Goal: Information Seeking & Learning: Check status

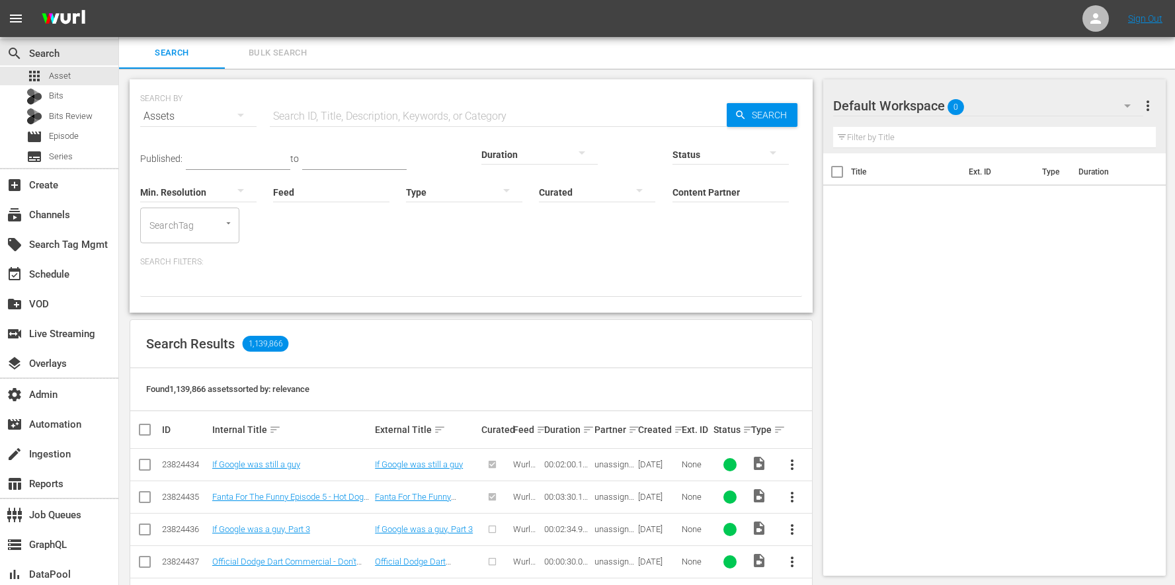
click at [273, 188] on input "Feed" at bounding box center [331, 193] width 116 height 48
click at [183, 226] on div "The Anime Effect (427929)" at bounding box center [225, 229] width 148 height 32
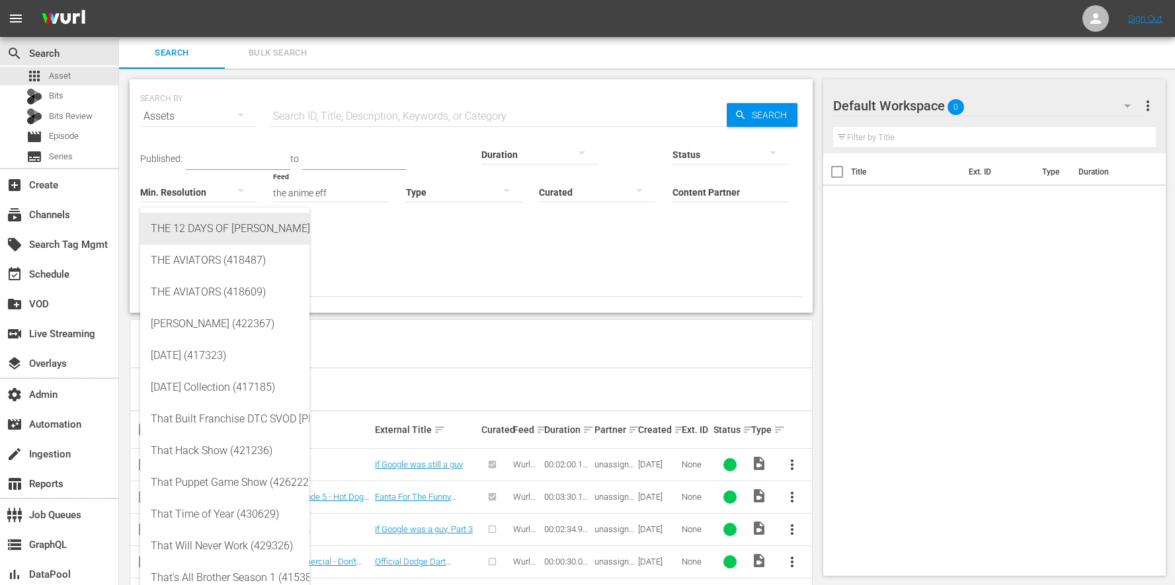
type input "THE 12 DAYS OF [PERSON_NAME] (417504)"
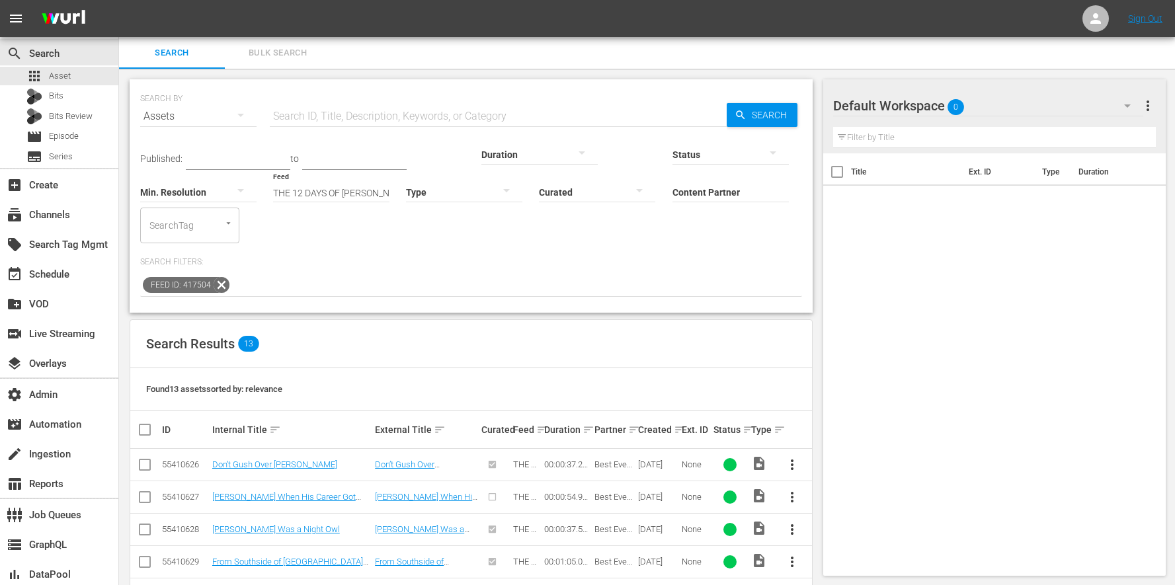
click at [223, 276] on icon at bounding box center [221, 284] width 17 height 17
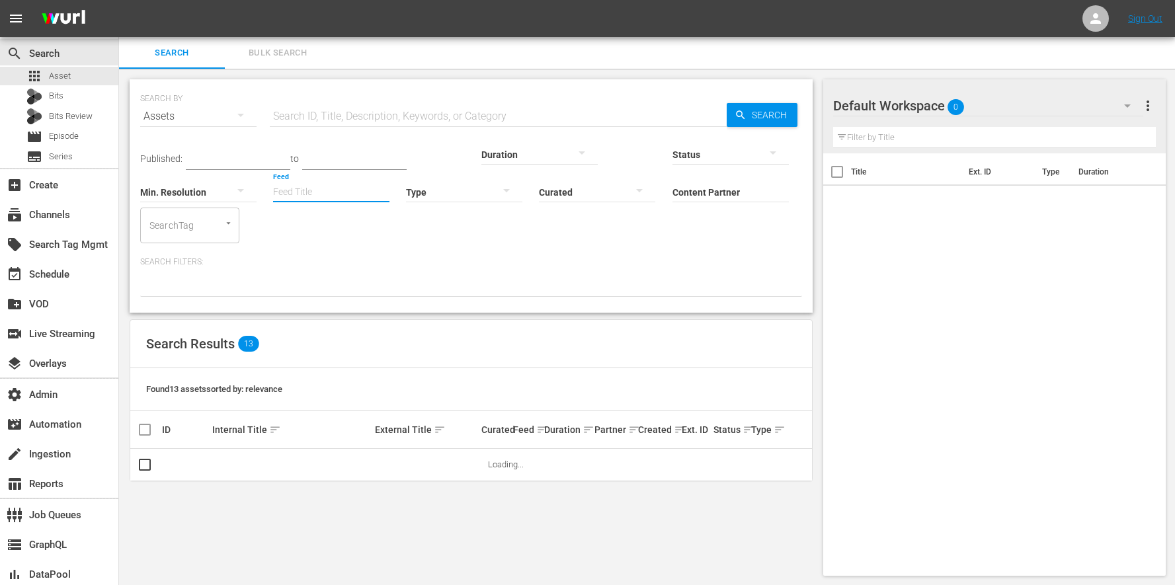
click at [273, 184] on input "Feed" at bounding box center [331, 193] width 116 height 48
click at [247, 225] on div "The Anime Effect (427929)" at bounding box center [225, 229] width 148 height 32
type input "The Anime Effect (427929)"
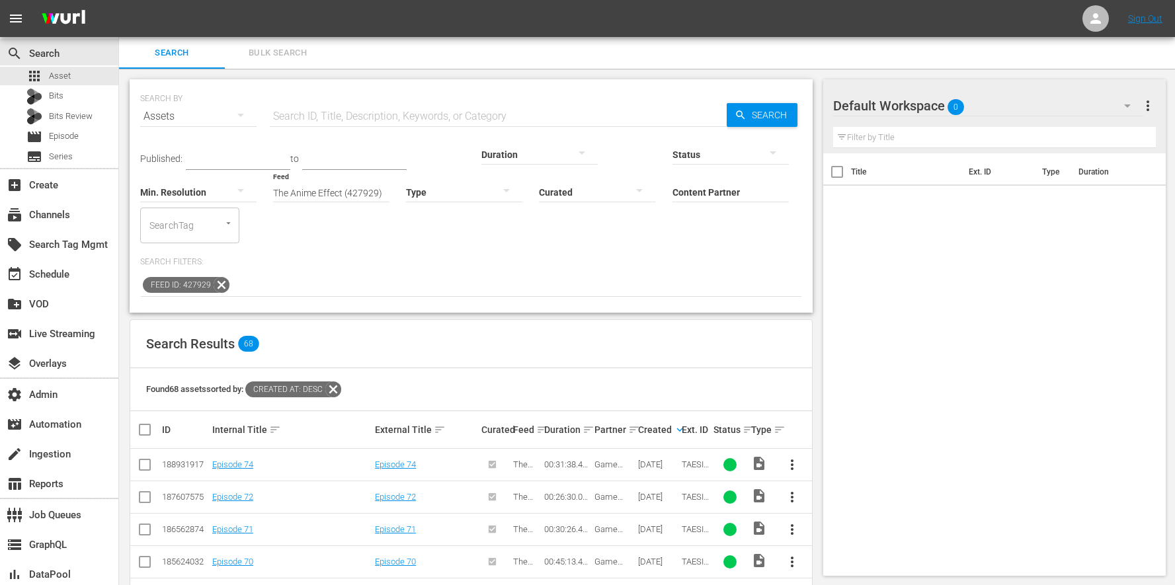
click at [346, 368] on div "Found 68 assets sorted by: Created At: desc" at bounding box center [471, 389] width 682 height 43
click at [342, 381] on icon at bounding box center [333, 389] width 17 height 17
click at [218, 276] on icon at bounding box center [221, 284] width 17 height 17
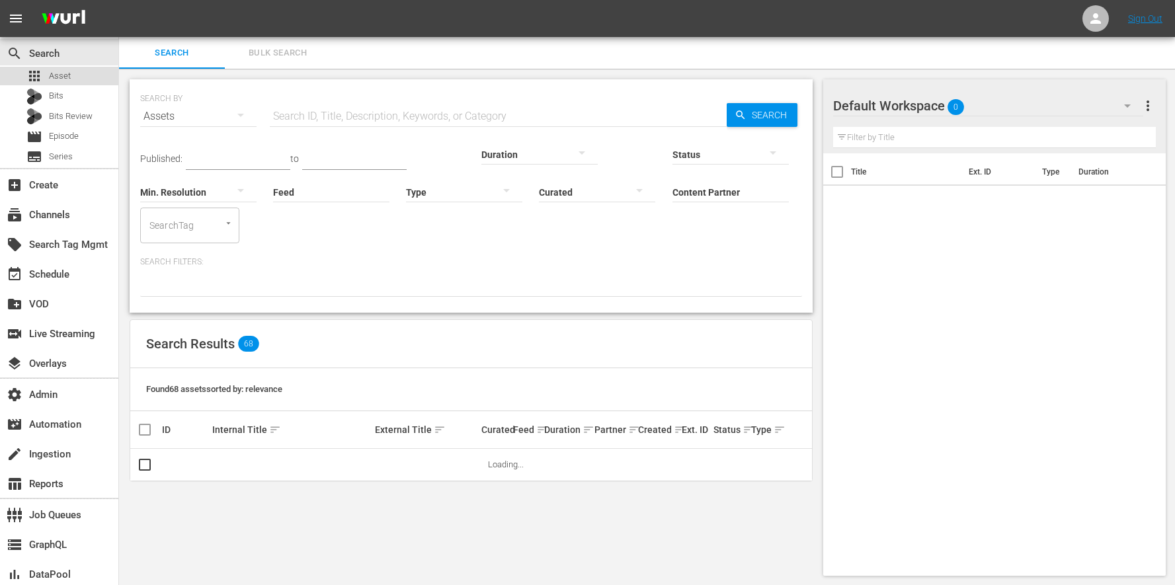
click at [81, 72] on div "apps Asset" at bounding box center [59, 76] width 118 height 19
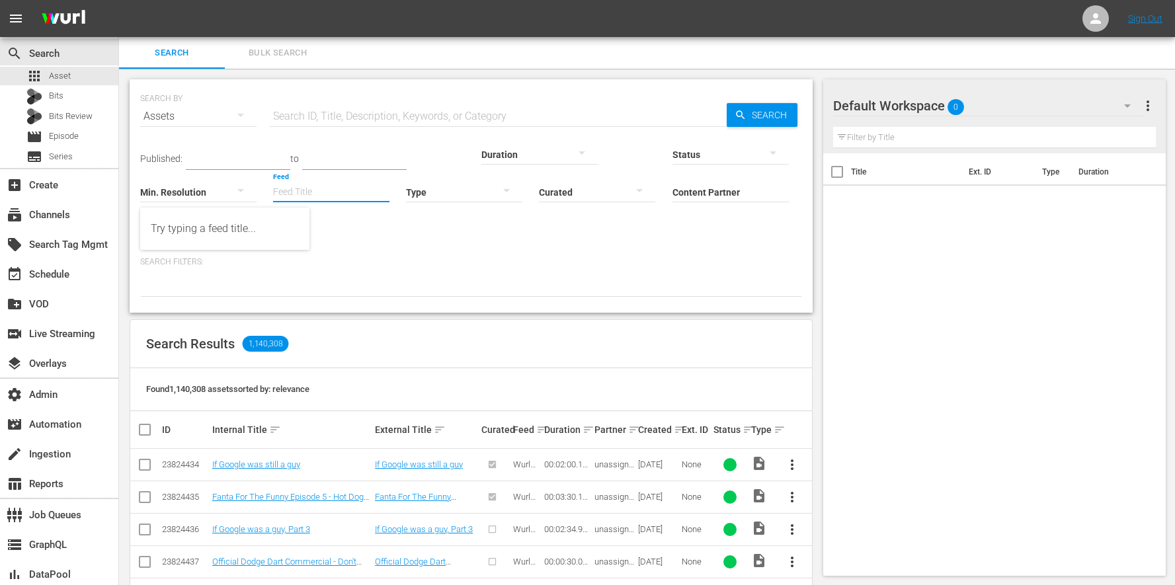
click at [273, 183] on input "Feed" at bounding box center [331, 193] width 116 height 48
click at [265, 220] on div "The Anime Effect (427929)" at bounding box center [225, 229] width 148 height 32
type input "The Anime Effect (427929)"
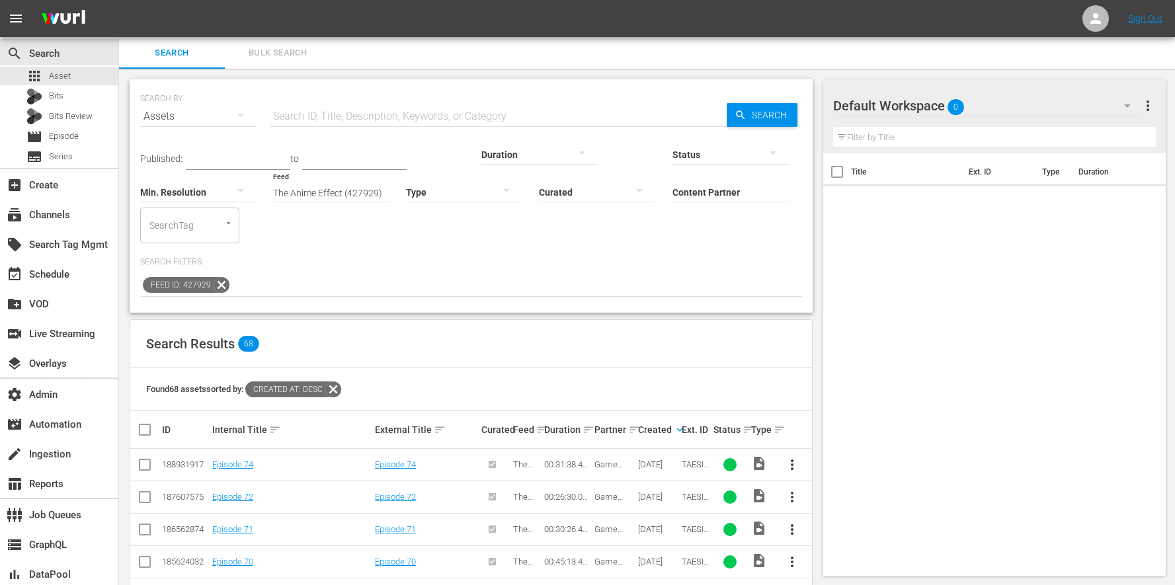
click at [342, 381] on icon at bounding box center [333, 389] width 17 height 17
click at [222, 277] on icon at bounding box center [222, 285] width 16 height 16
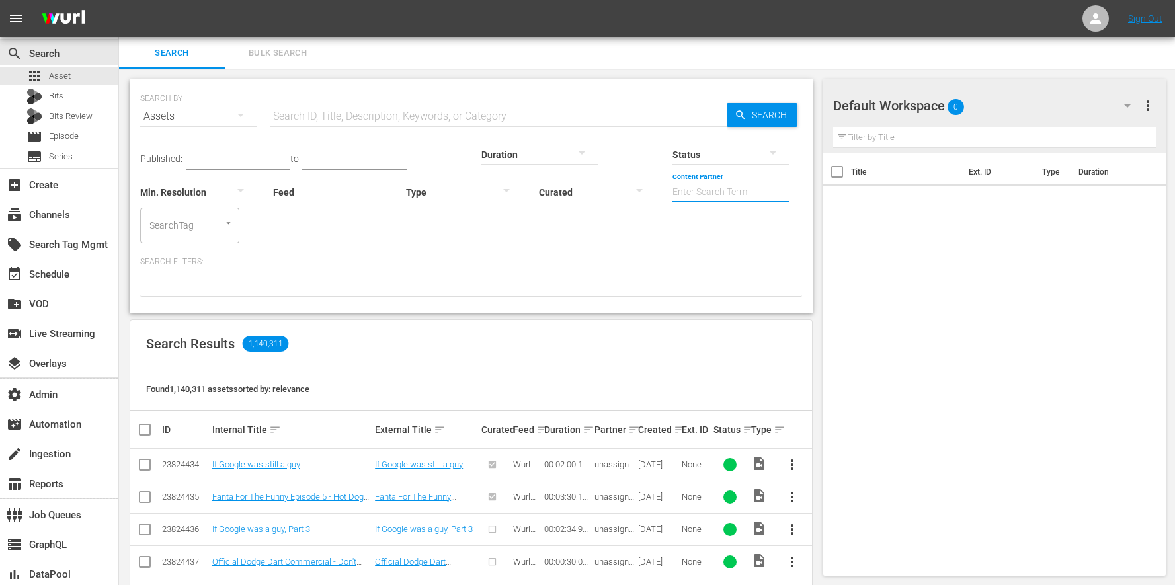
click at [672, 196] on input "Content Partner" at bounding box center [730, 193] width 116 height 48
click at [672, 188] on input "central" at bounding box center [730, 193] width 116 height 48
click at [672, 192] on input "central" at bounding box center [730, 193] width 116 height 48
click at [594, 228] on div "Central City Productions (269)" at bounding box center [637, 229] width 194 height 32
type input "Central City Productions (269)"
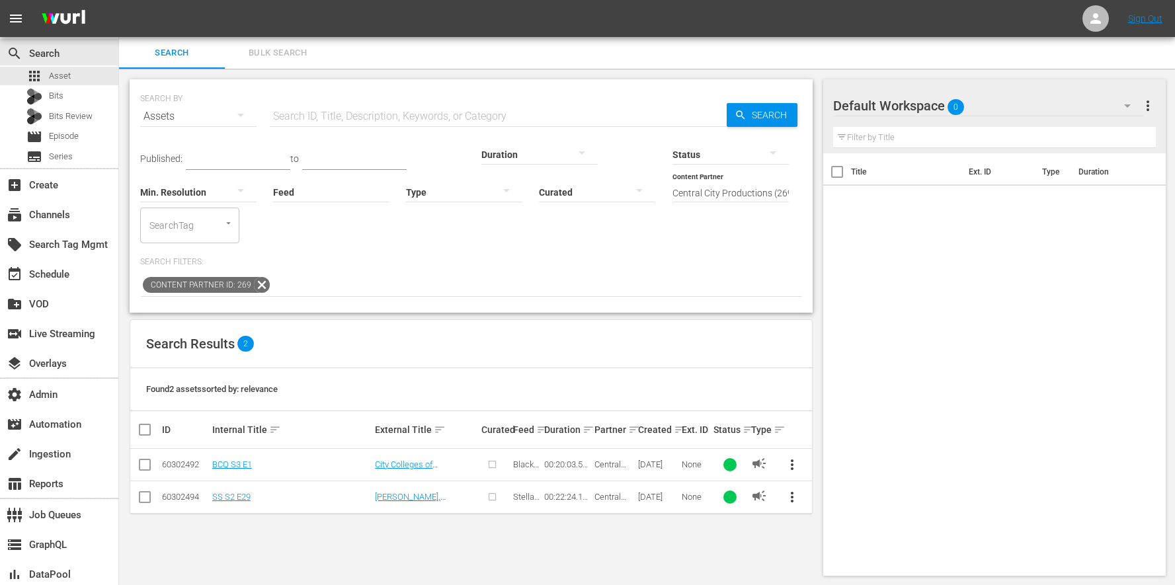
click at [258, 276] on icon at bounding box center [261, 284] width 17 height 17
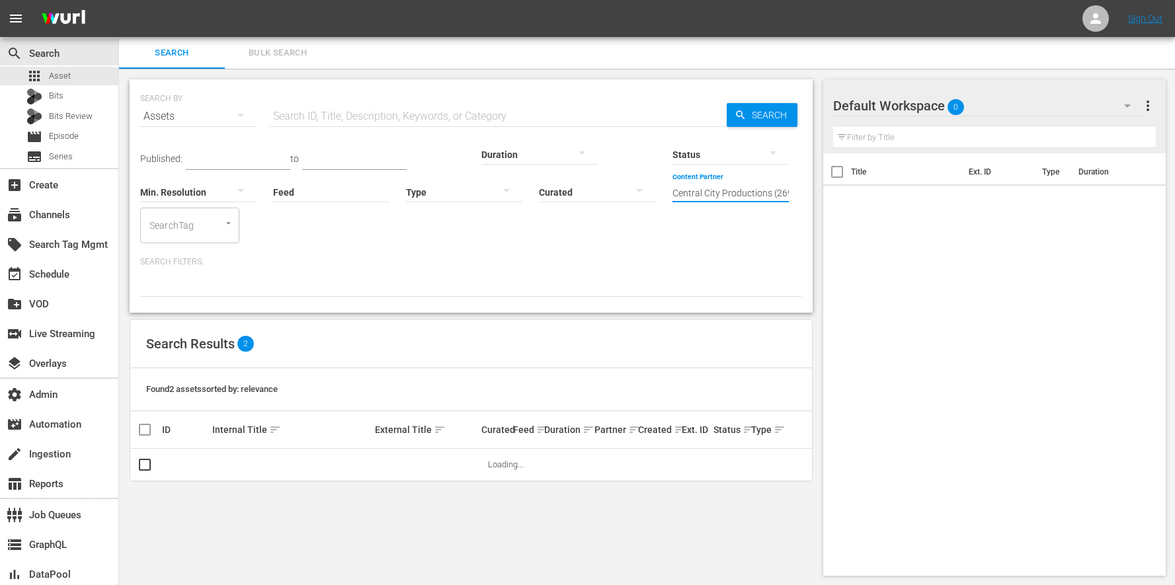
click at [672, 188] on input "Central City Productions (269)" at bounding box center [730, 193] width 116 height 48
click at [543, 320] on div "Search Results 2" at bounding box center [471, 344] width 682 height 48
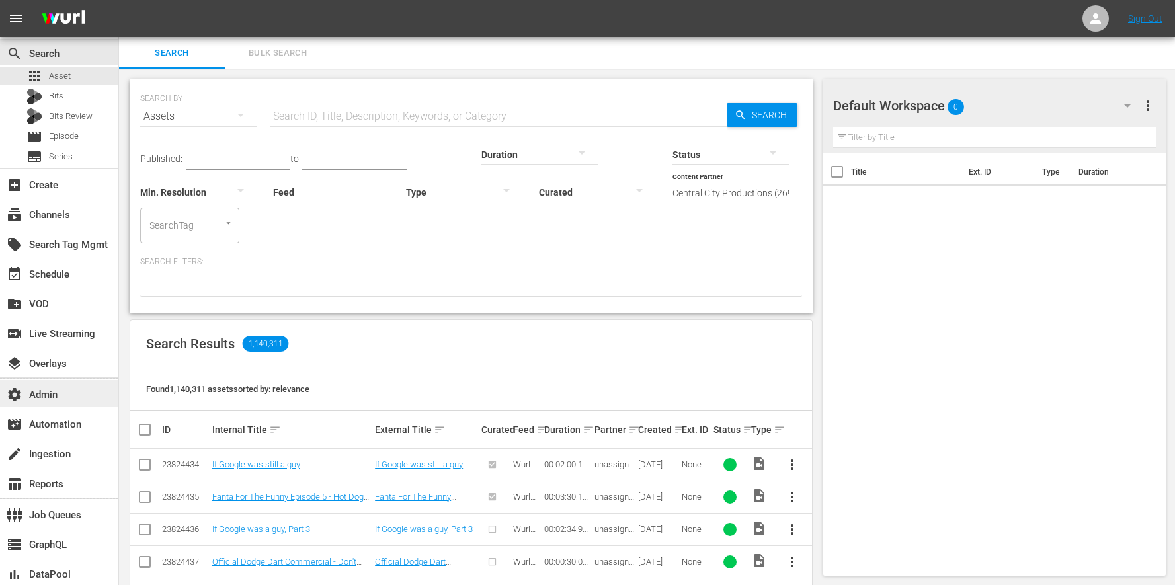
click at [59, 399] on div "settings Admin" at bounding box center [59, 393] width 118 height 26
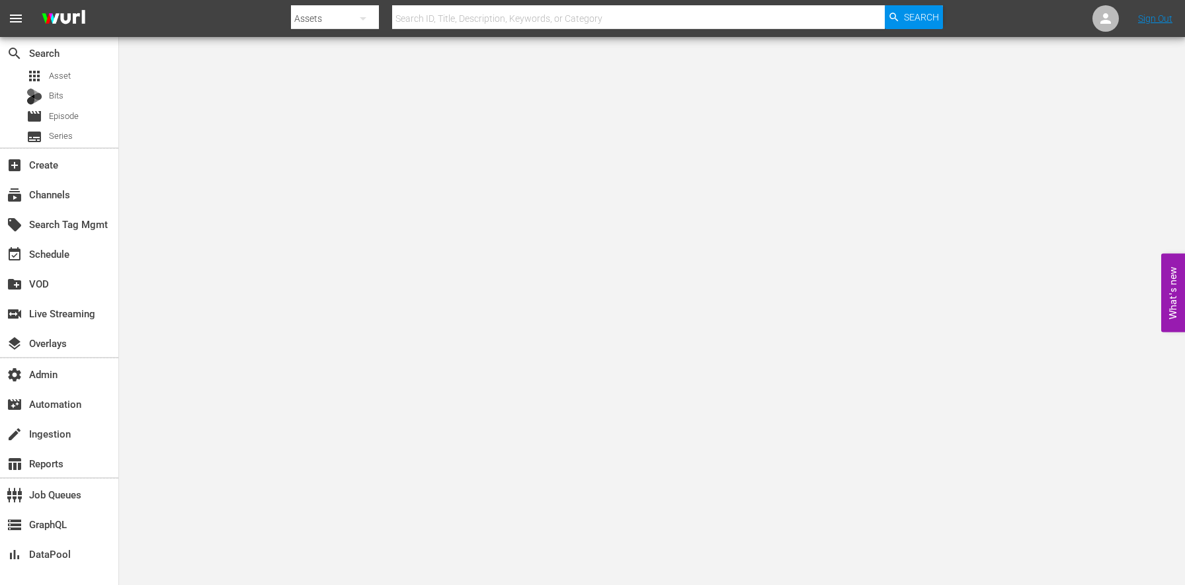
click at [488, 209] on body "menu Search By Assets Search ID, Title, Description, Keywords, or Category Sear…" at bounding box center [592, 292] width 1185 height 585
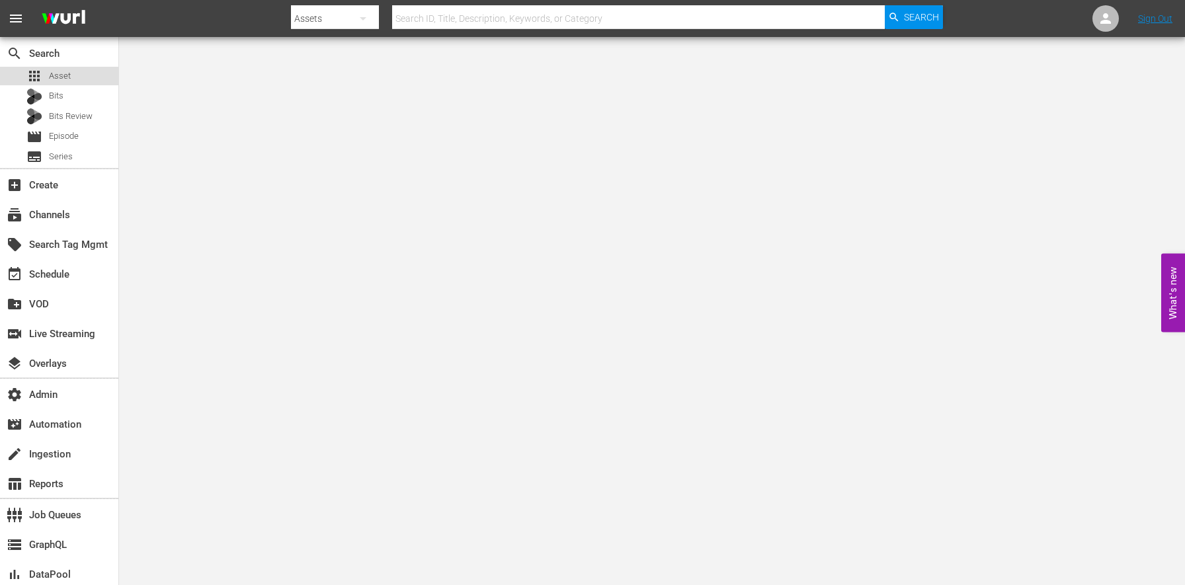
click at [58, 72] on span "Asset" at bounding box center [60, 75] width 22 height 13
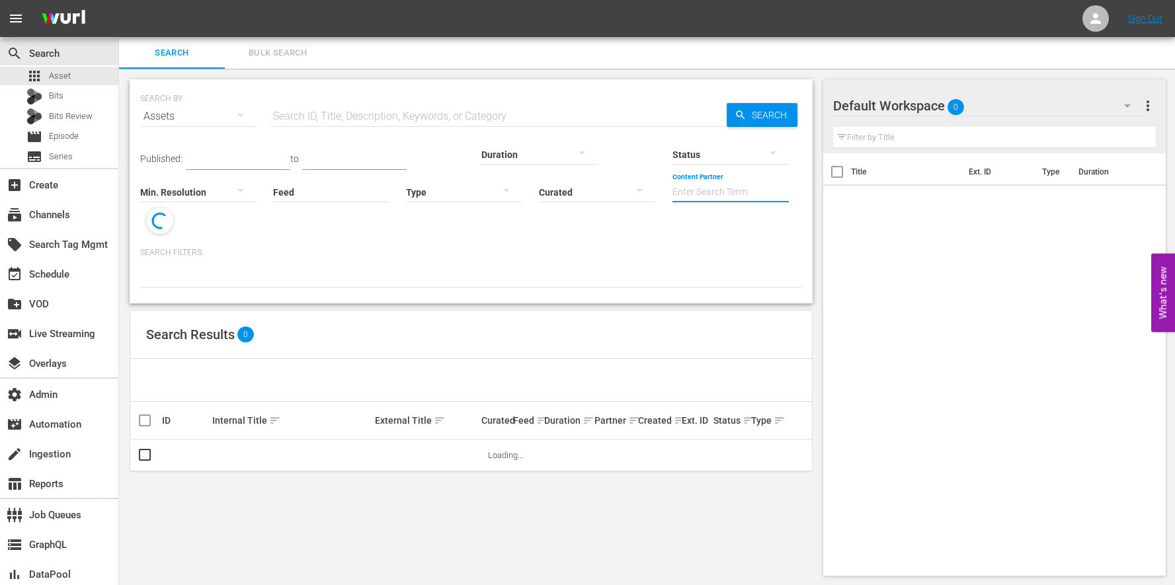
click at [672, 197] on input "Content Partner" at bounding box center [730, 193] width 116 height 48
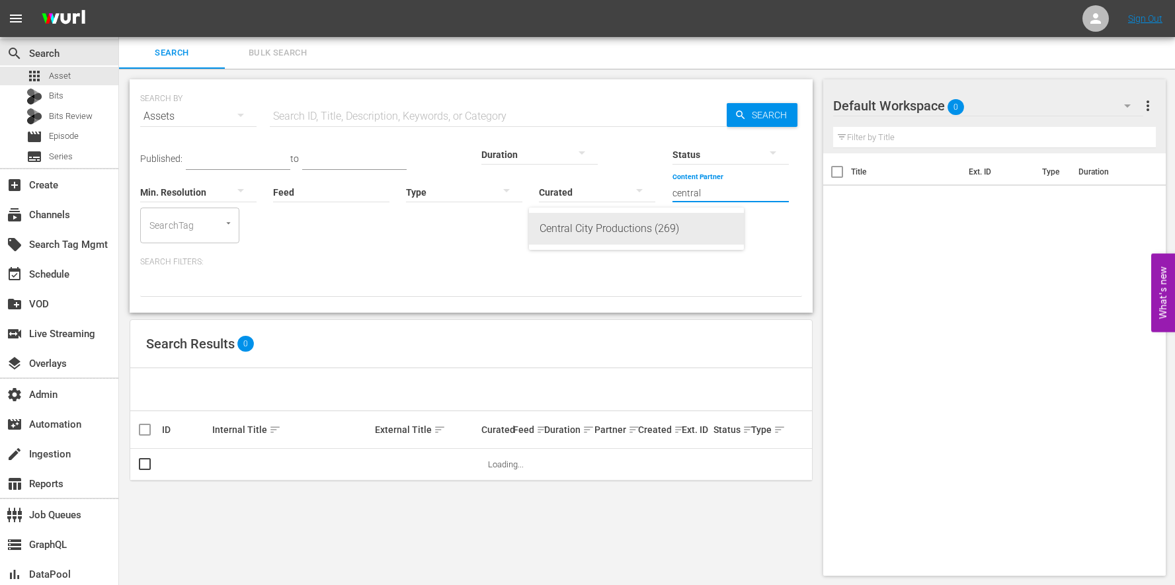
click at [591, 223] on div "Central City Productions (269)" at bounding box center [637, 229] width 194 height 32
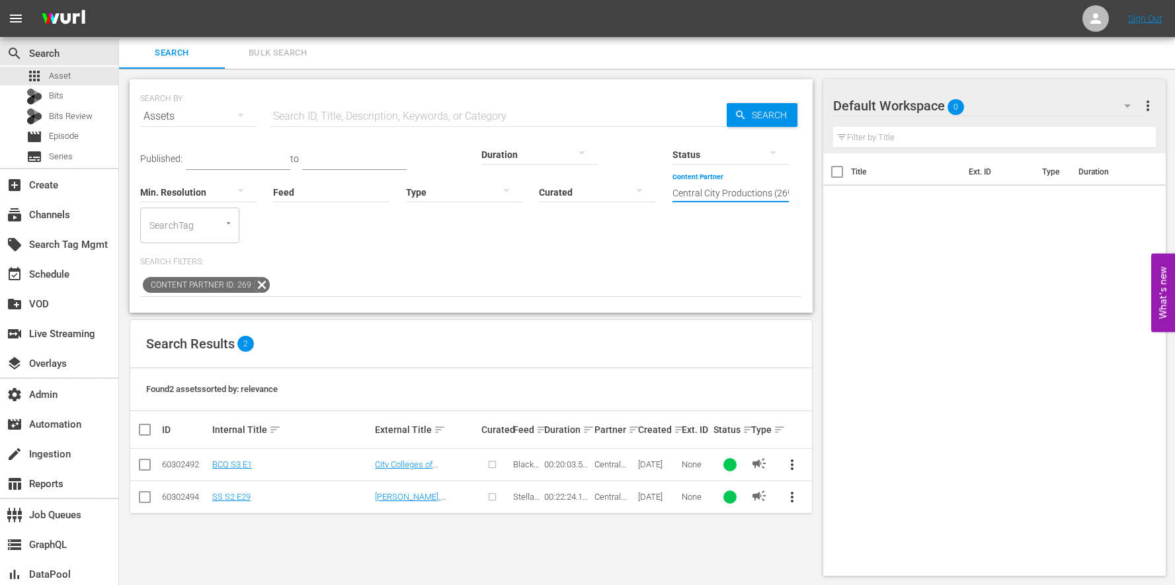
click at [672, 192] on input "Central City Productions (269)" at bounding box center [730, 193] width 116 height 48
drag, startPoint x: 529, startPoint y: 193, endPoint x: 720, endPoint y: 170, distance: 192.5
click at [700, 184] on div "Published: to Duration Status Min. Resolution Feed Feed Title Type Curated Cont…" at bounding box center [471, 187] width 662 height 111
click at [672, 180] on input "Central City Productions (269)" at bounding box center [730, 193] width 116 height 48
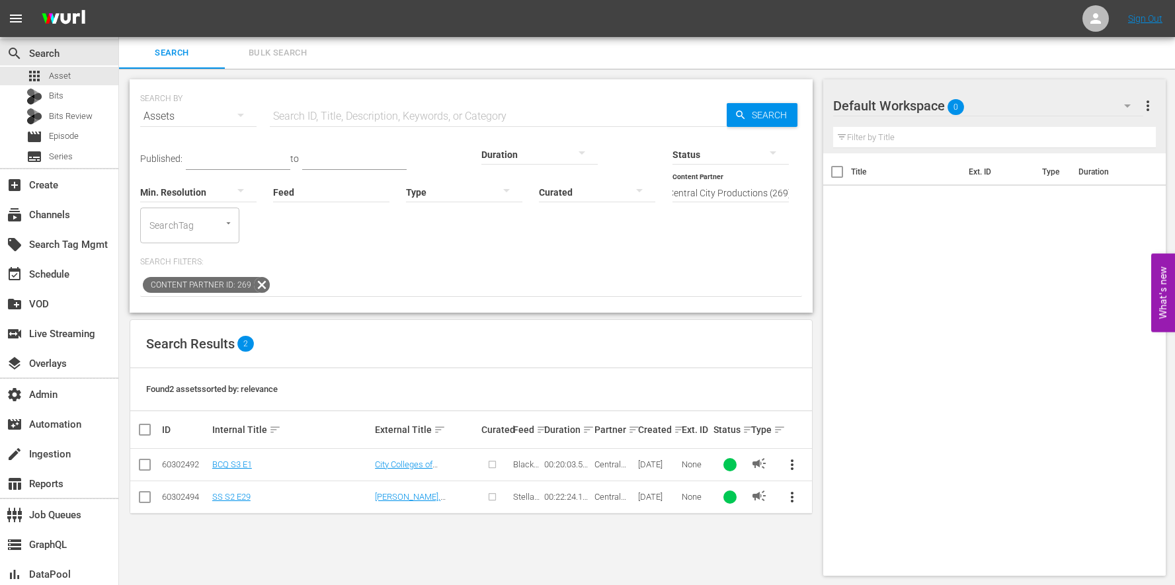
scroll to position [0, 0]
click at [648, 196] on div "Published: to Duration Status Min. Resolution Feed Feed Title Type Curated Cont…" at bounding box center [471, 187] width 662 height 111
click at [672, 186] on input "Central City Productions (269)" at bounding box center [730, 193] width 116 height 48
drag, startPoint x: 529, startPoint y: 193, endPoint x: 702, endPoint y: 208, distance: 173.3
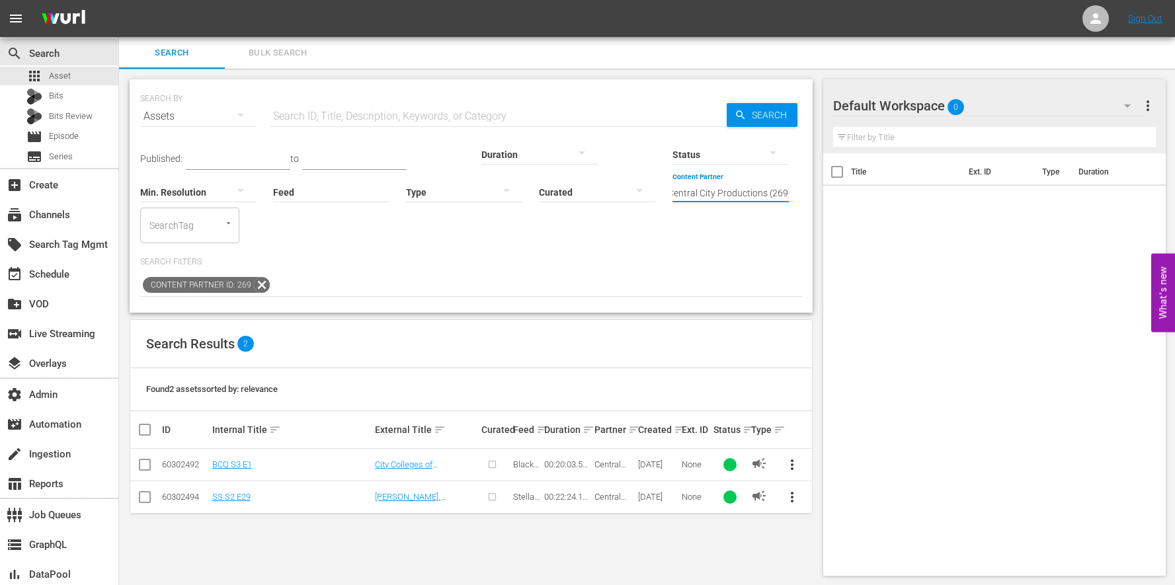
click at [702, 210] on div "Published: to Duration Status Min. Resolution Feed Feed Title Type Curated Cont…" at bounding box center [471, 214] width 662 height 165
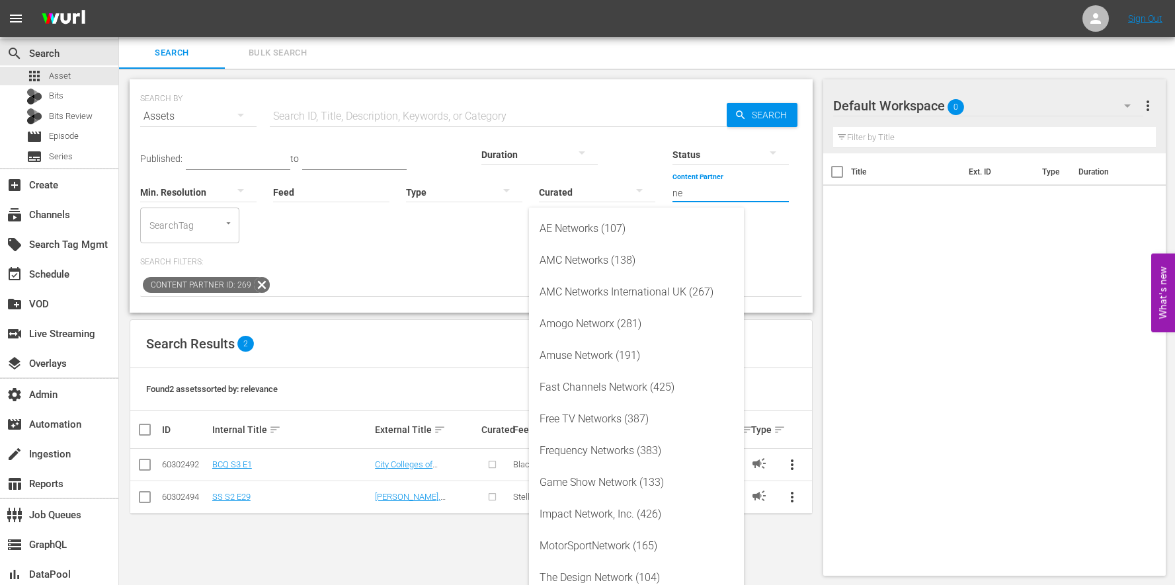
type input "n"
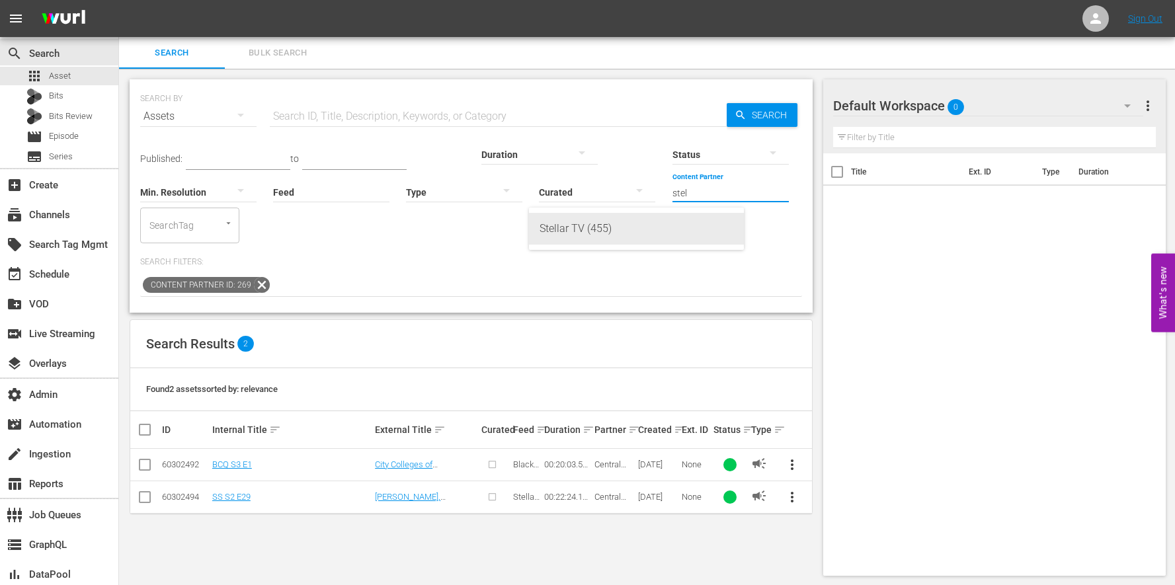
click at [588, 235] on div "Stellar TV (455)" at bounding box center [637, 229] width 194 height 32
type input "Stellar TV (455)"
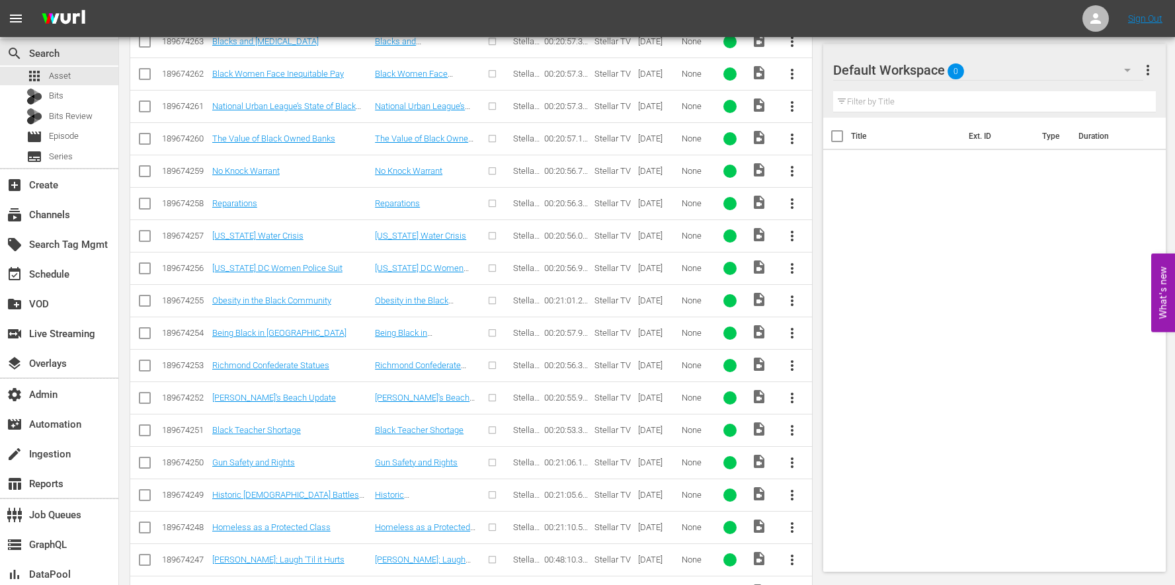
scroll to position [4266, 0]
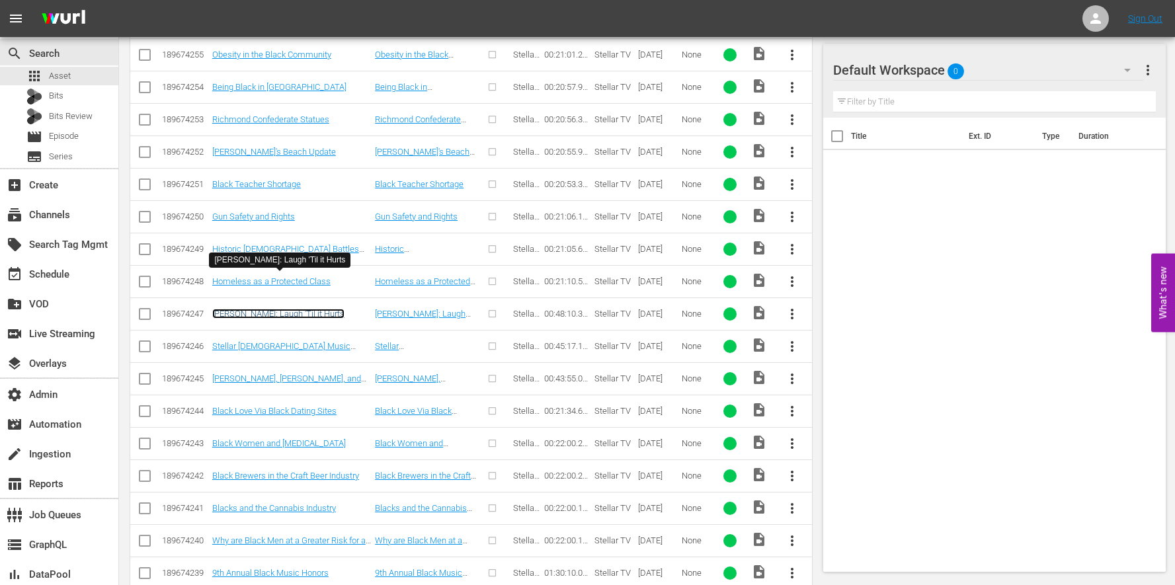
click at [289, 309] on link "Eddie Murphy: Laugh 'Til it Hurts" at bounding box center [278, 314] width 132 height 10
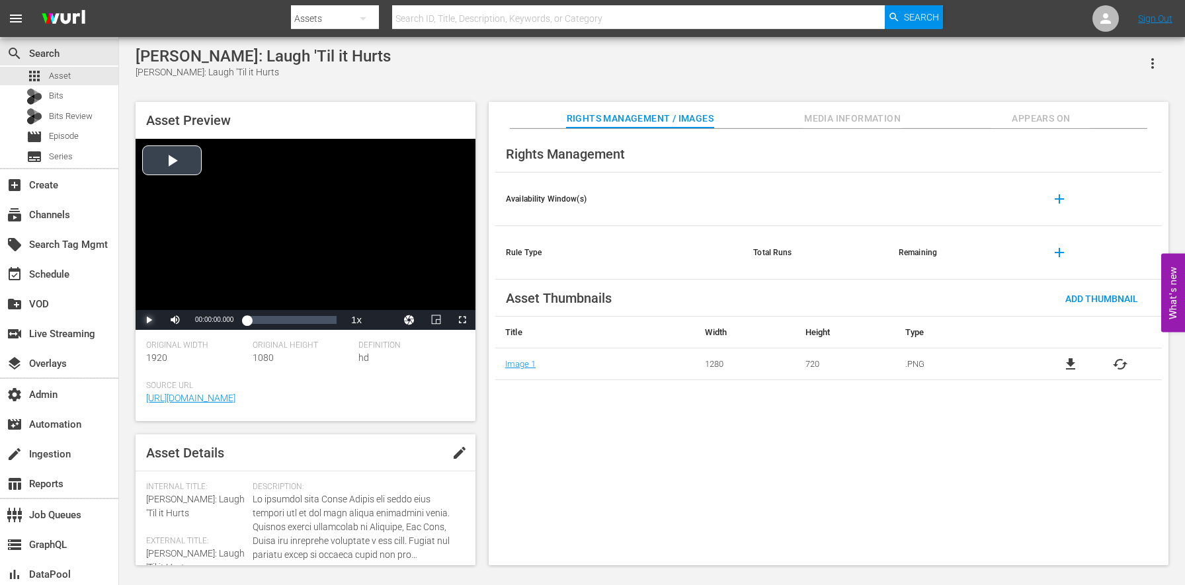
click at [149, 320] on span "Video Player" at bounding box center [149, 320] width 0 height 0
click at [257, 318] on div "00:00:01.927" at bounding box center [252, 319] width 11 height 13
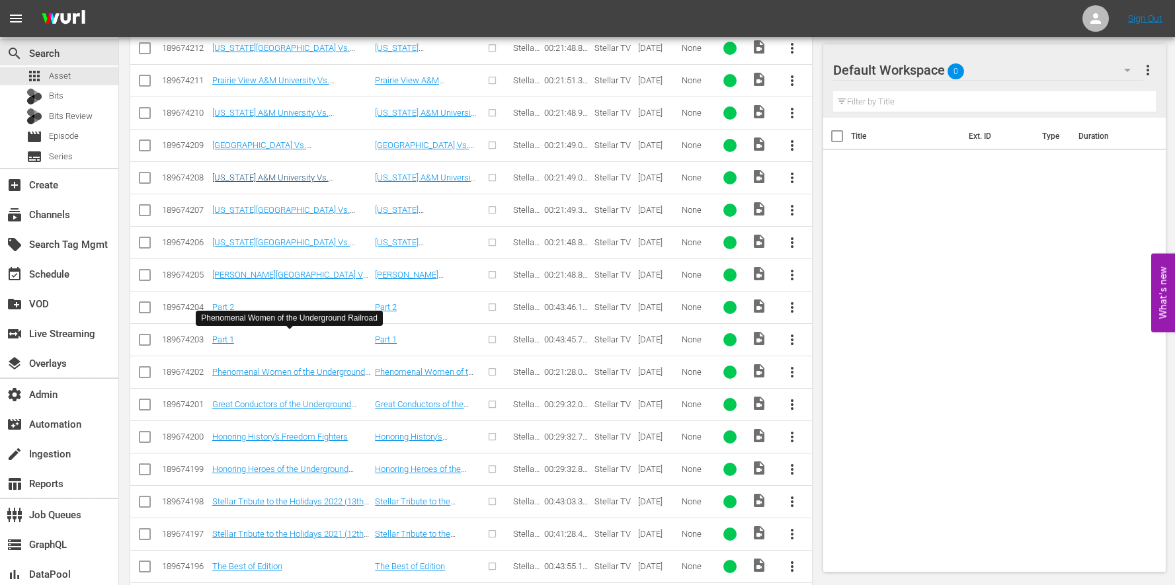
scroll to position [5501, 0]
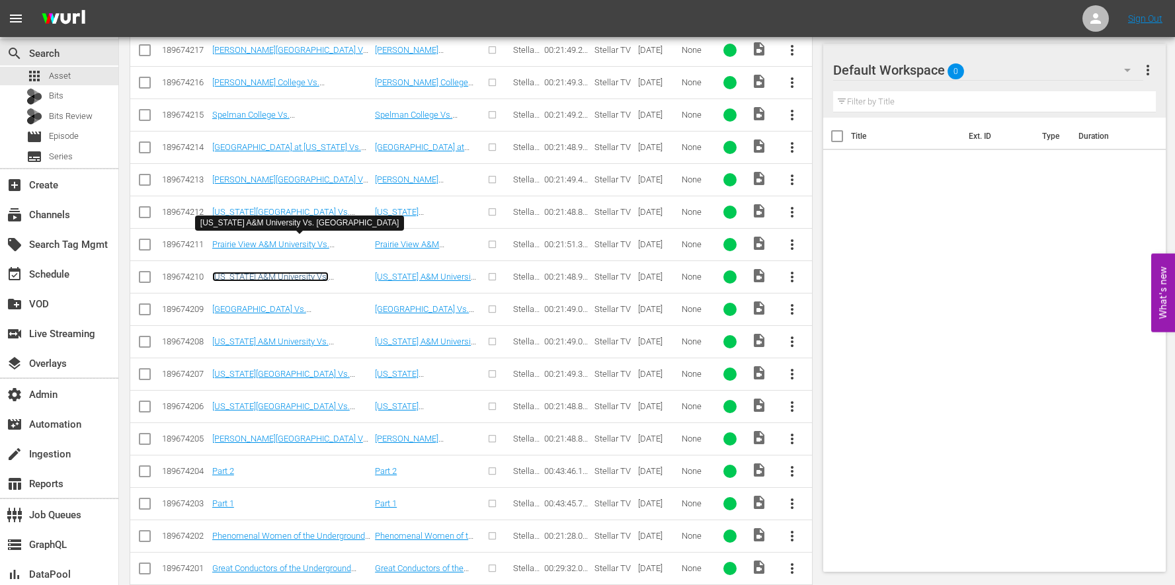
click at [272, 272] on link "Alabama A&M University Vs. Hampton University" at bounding box center [270, 282] width 116 height 20
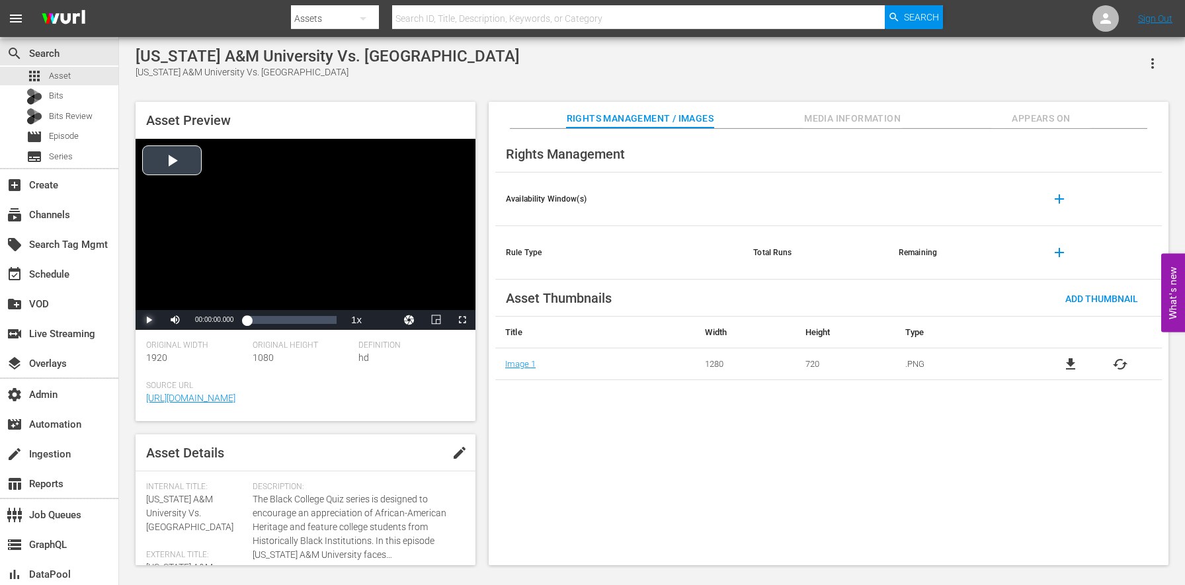
click at [149, 320] on span "Video Player" at bounding box center [149, 320] width 0 height 0
click at [253, 324] on div "00:00:08.083" at bounding box center [250, 319] width 7 height 13
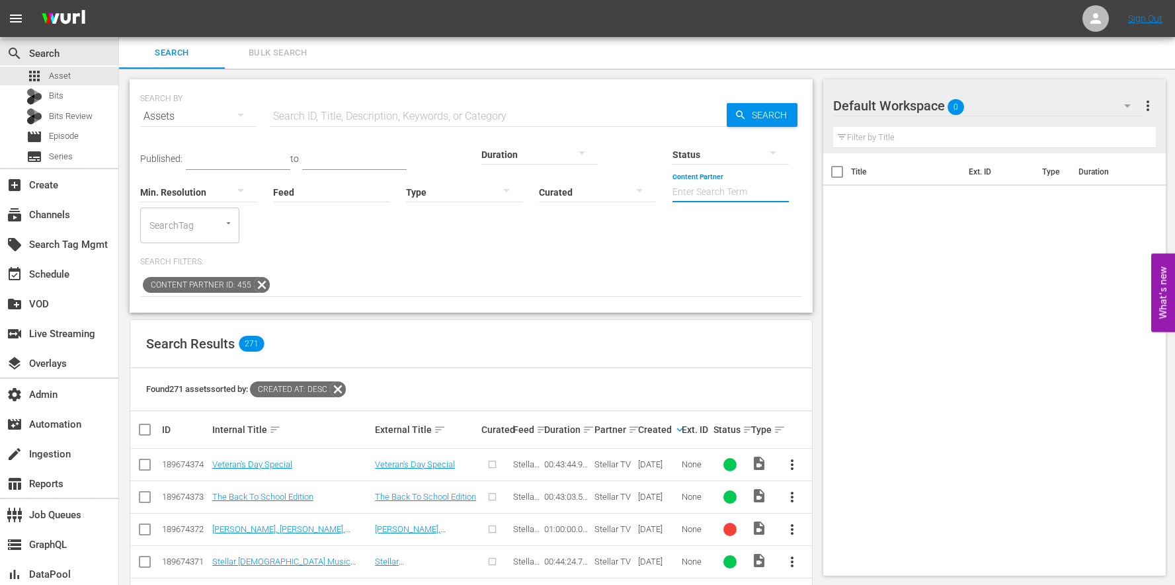
click at [672, 192] on input "Content Partner" at bounding box center [730, 193] width 116 height 48
type input "stell"
drag, startPoint x: 458, startPoint y: 329, endPoint x: 640, endPoint y: 318, distance: 182.1
click at [459, 328] on div "Search Results 271" at bounding box center [471, 344] width 682 height 48
click at [268, 50] on span "Bulk Search" at bounding box center [278, 53] width 90 height 15
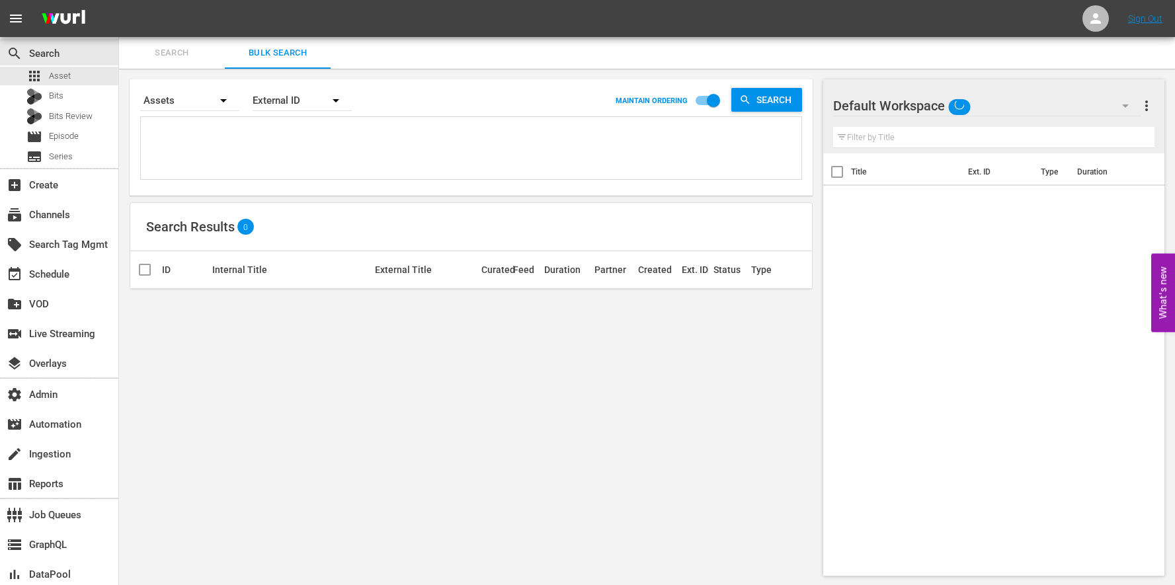
click at [297, 116] on div at bounding box center [471, 147] width 662 height 63
click at [294, 101] on div "External ID" at bounding box center [302, 100] width 99 height 37
click at [295, 158] on div "Wurl ID" at bounding box center [294, 158] width 53 height 21
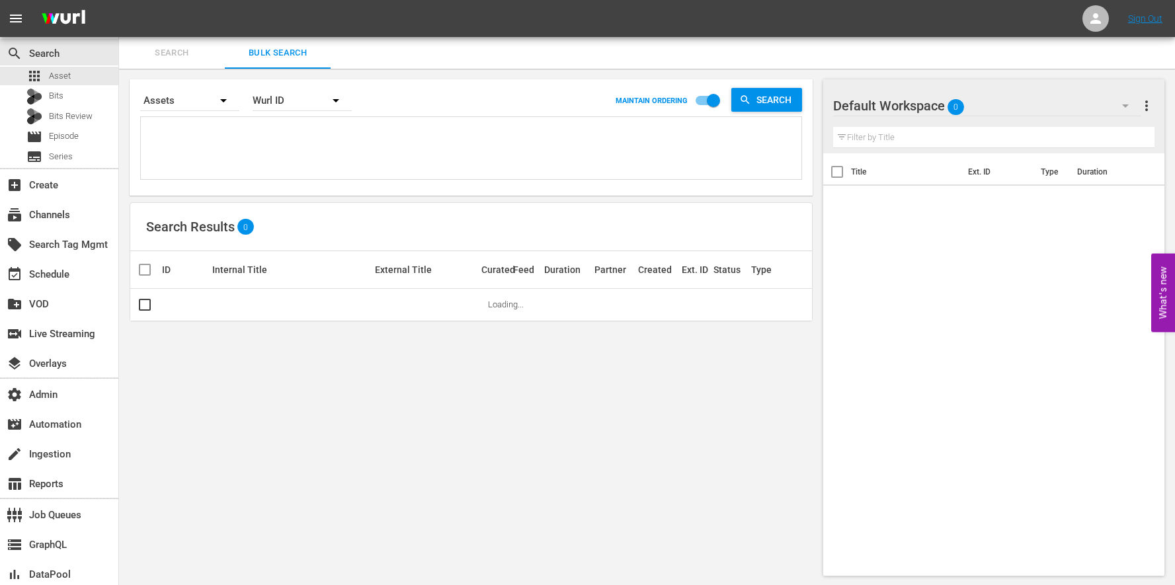
drag, startPoint x: 210, startPoint y: 147, endPoint x: 194, endPoint y: 138, distance: 18.7
click at [210, 147] on div "External ID Wurl ID Title" at bounding box center [587, 292] width 1175 height 585
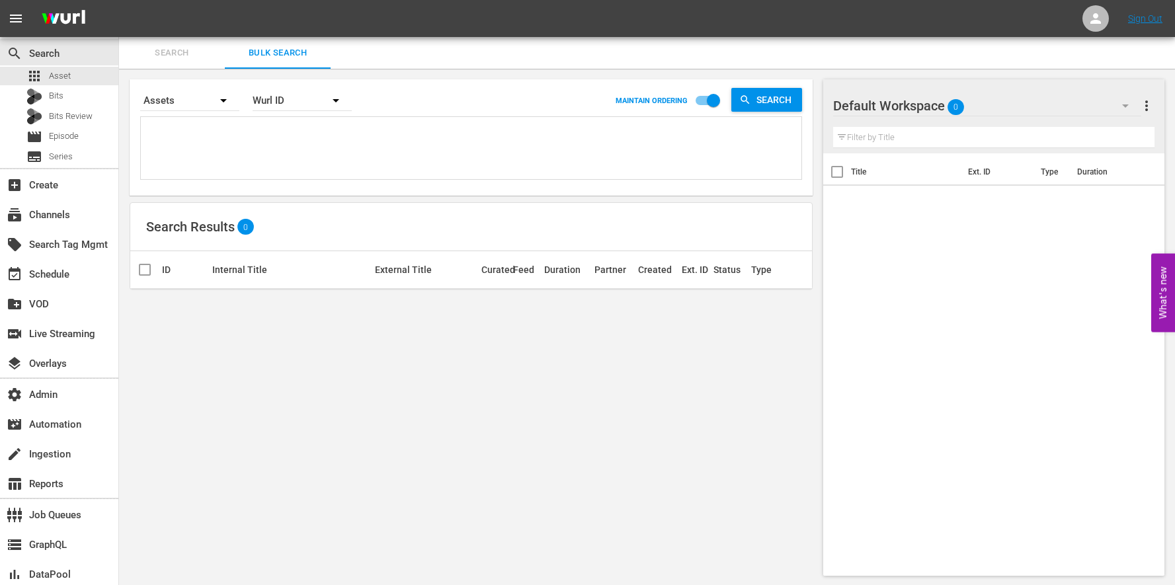
click at [181, 130] on textarea at bounding box center [472, 150] width 657 height 60
paste textarea "189674104 189674127 189674129 189674150 189674202 189674247 189674272 189674277…"
type textarea "189674104 189674127 189674129 189674150 189674202 189674247 189674272 189674277…"
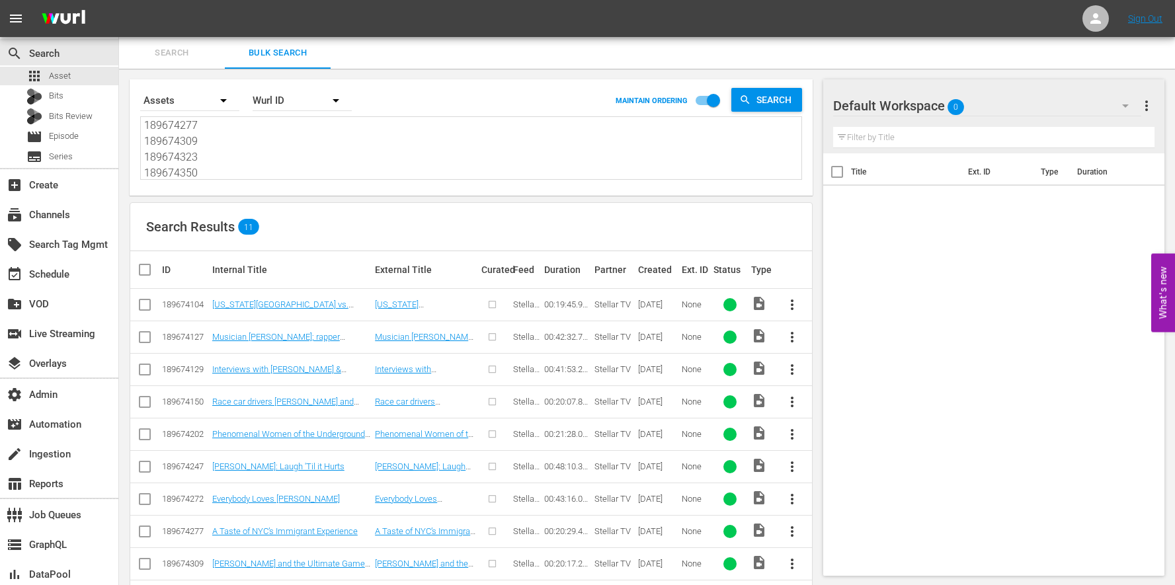
scroll to position [84, 0]
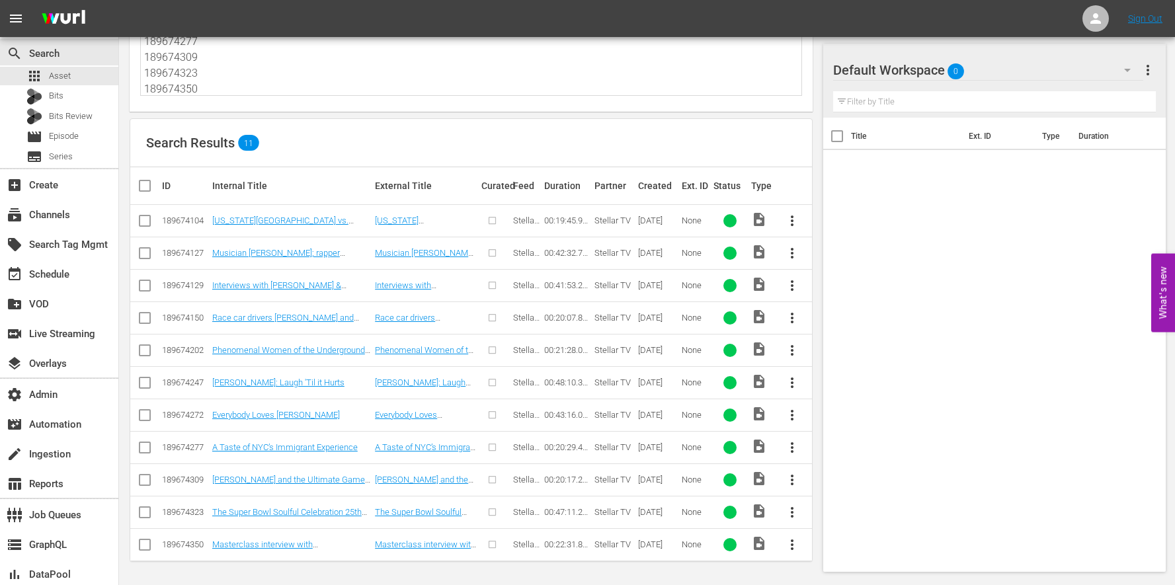
type textarea "189674104 189674127 189674129 189674150 189674202 189674247 189674272 189674277…"
click at [149, 189] on input "checkbox" at bounding box center [150, 186] width 26 height 16
checkbox input "true"
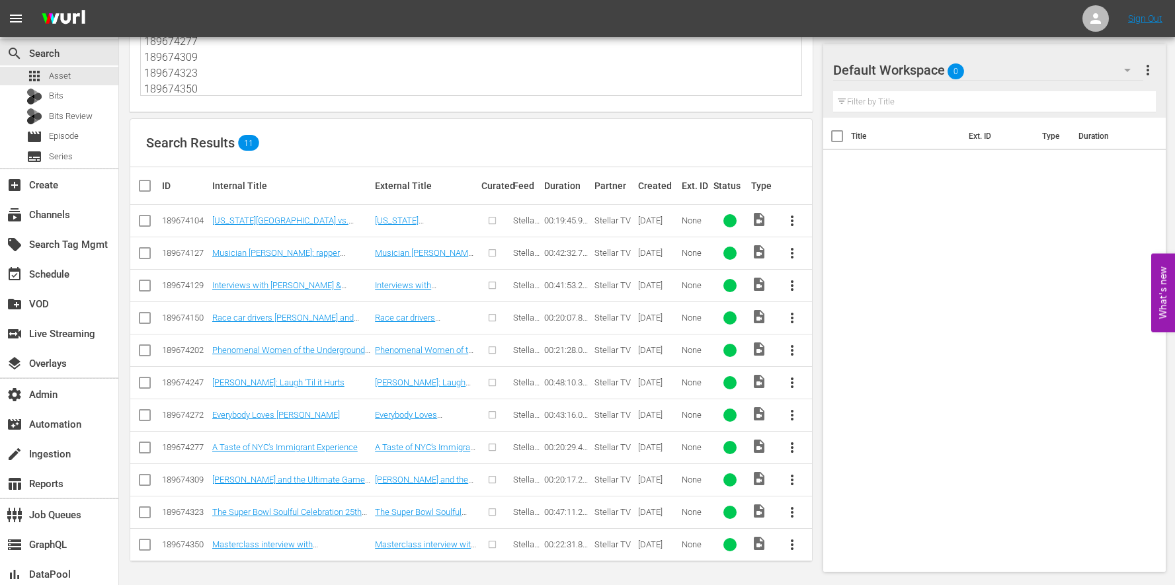
checkbox input "true"
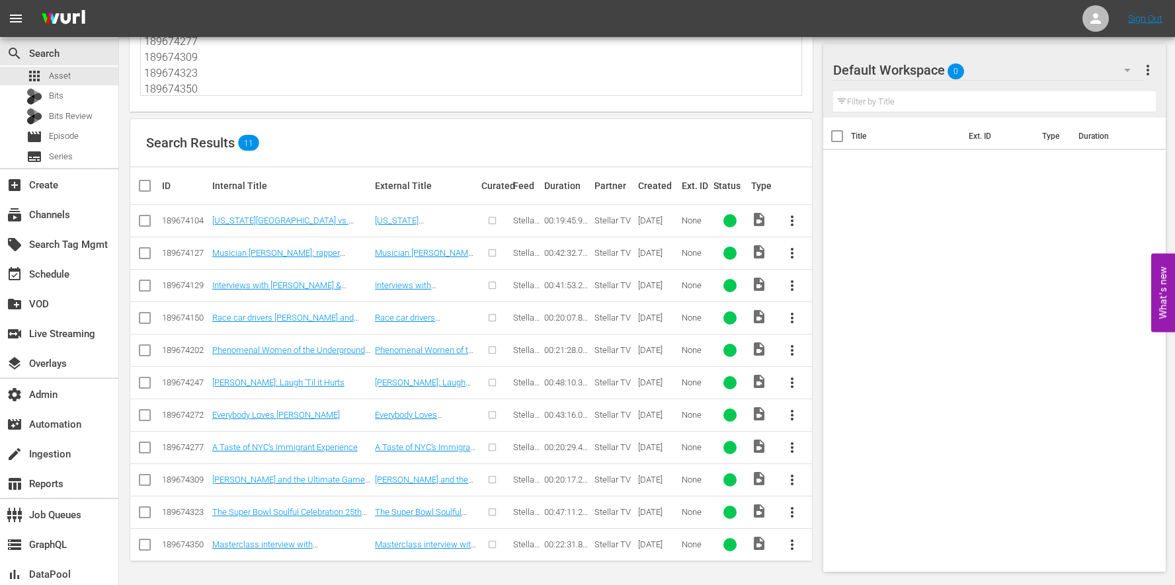
checkbox input "true"
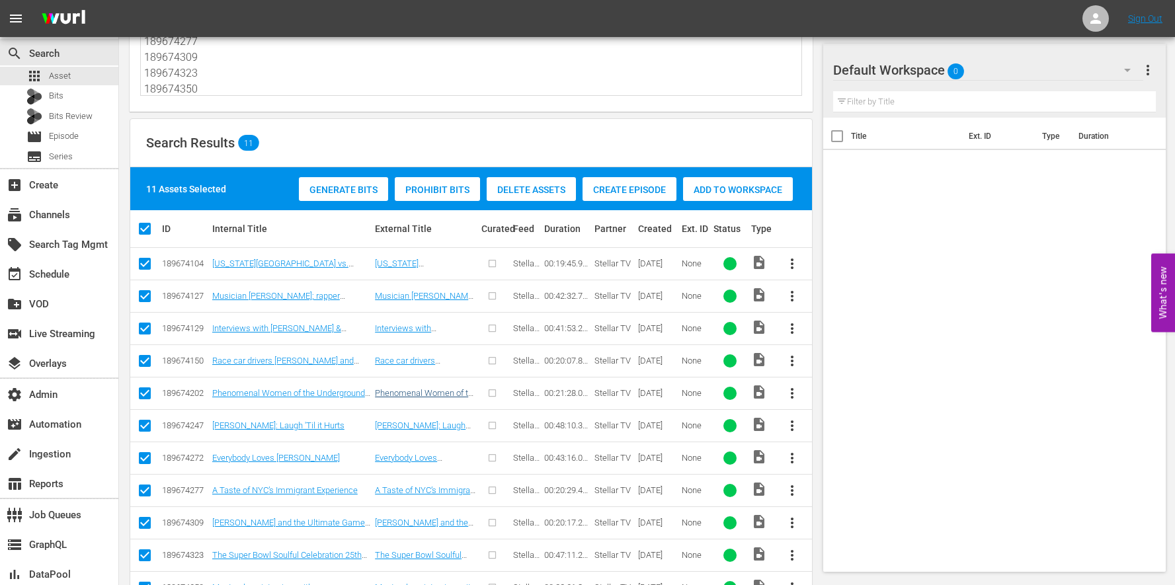
scroll to position [127, 0]
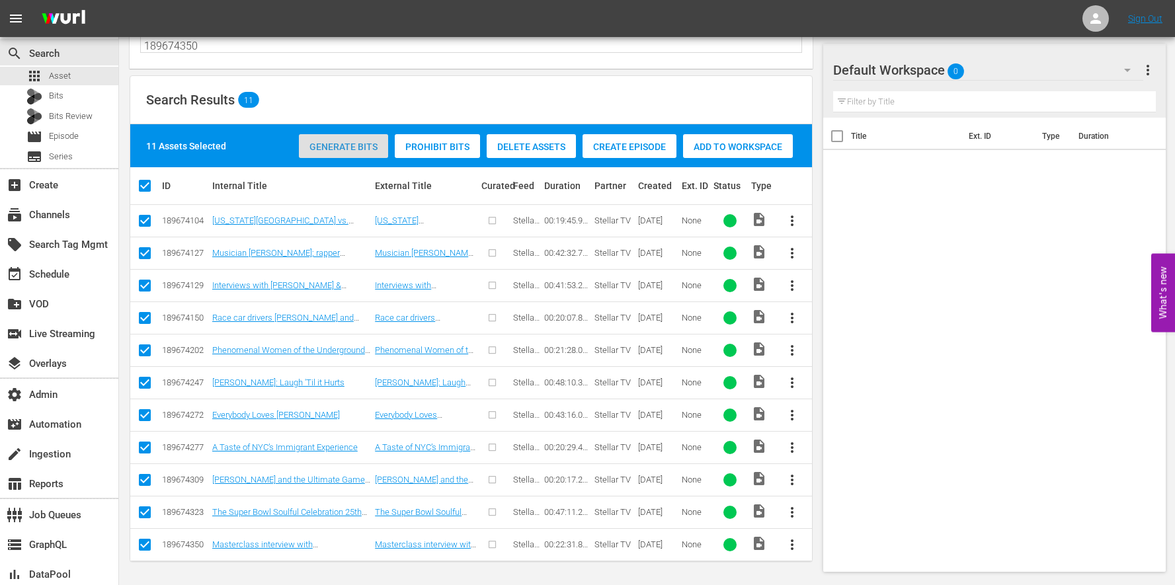
click at [360, 146] on span "Generate Bits" at bounding box center [343, 147] width 89 height 11
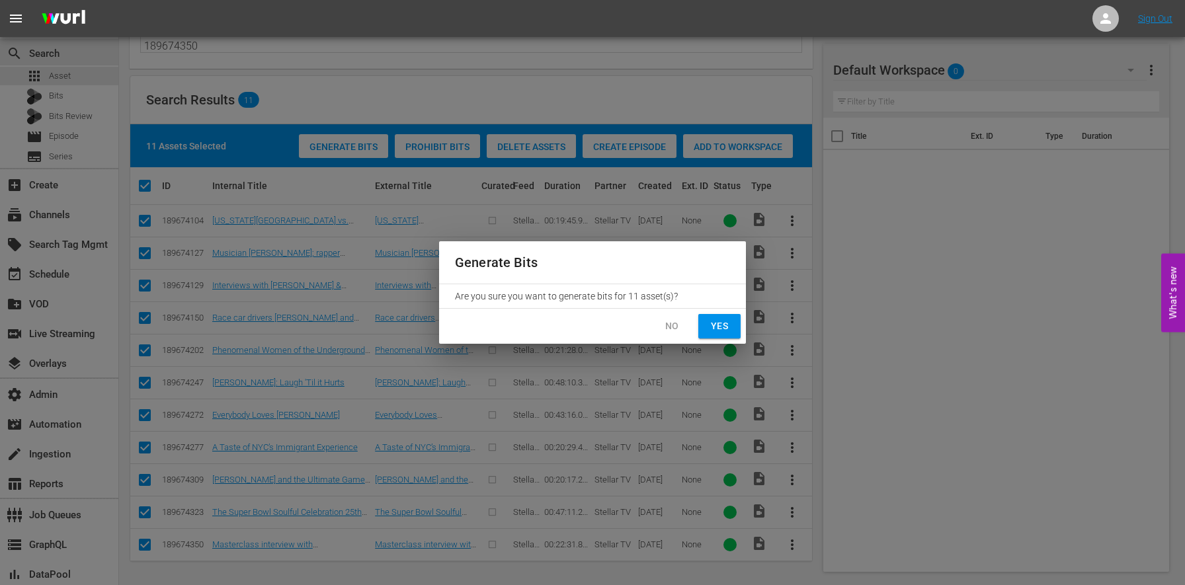
click at [714, 335] on button "Yes" at bounding box center [719, 326] width 42 height 24
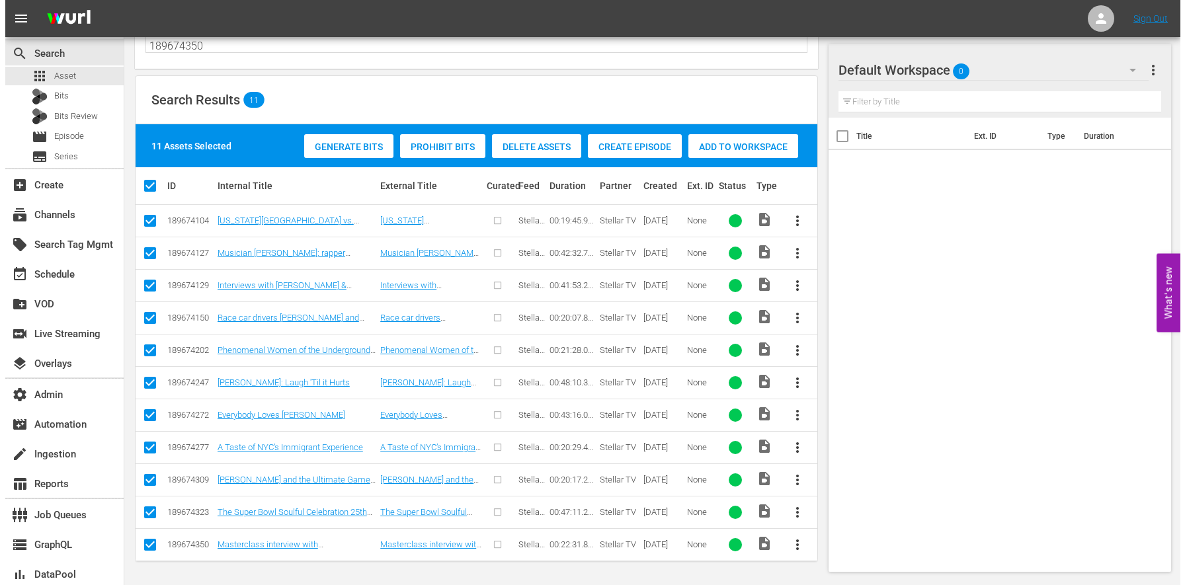
scroll to position [0, 0]
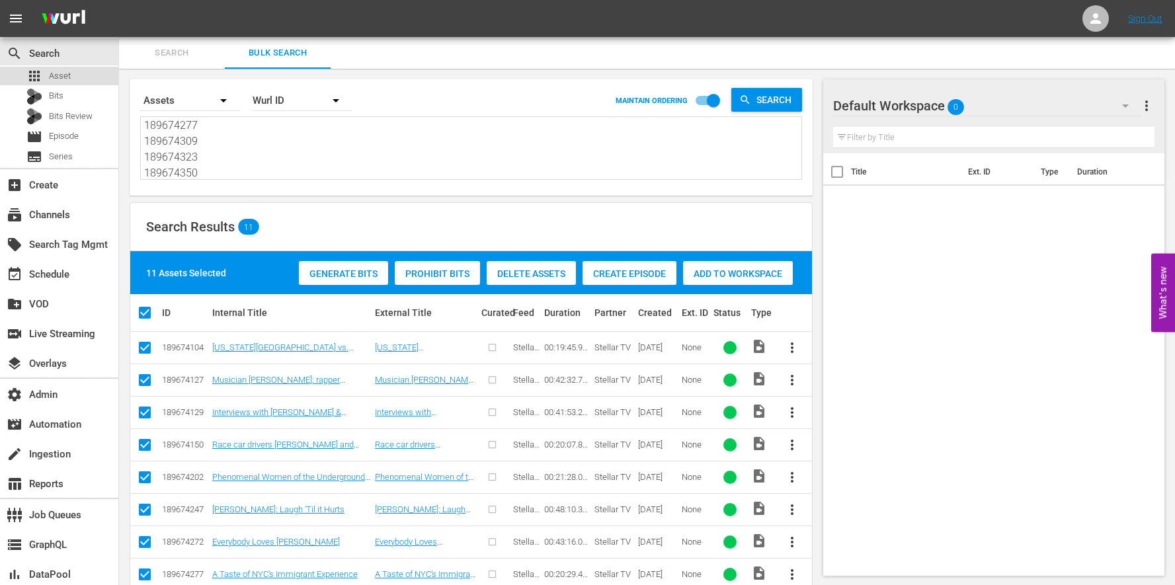
click at [89, 71] on div "apps Asset" at bounding box center [59, 76] width 118 height 19
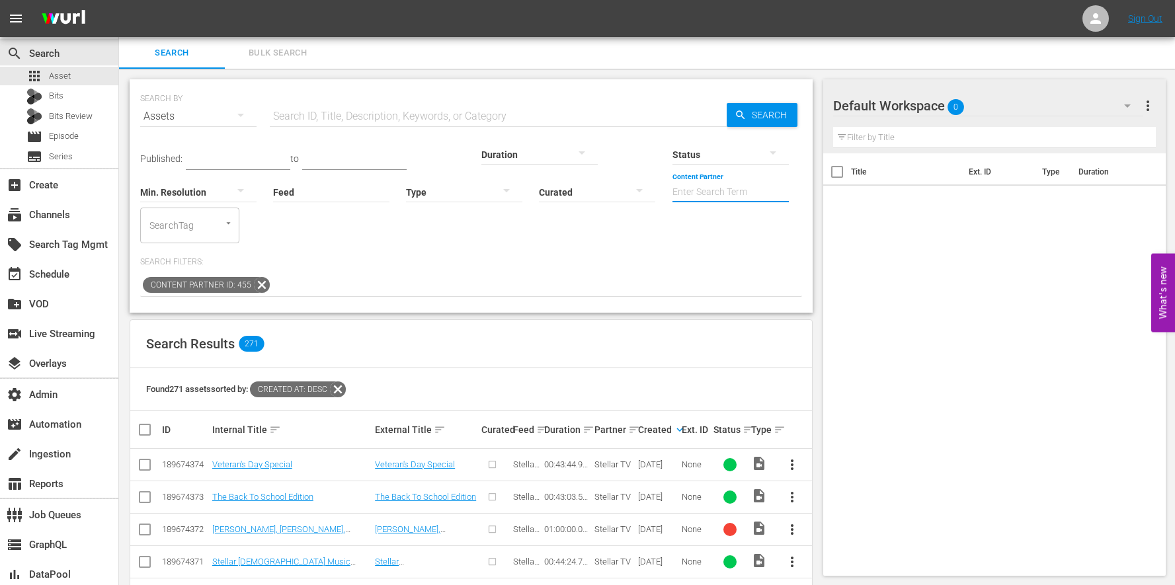
click at [672, 194] on input "Content Partner" at bounding box center [730, 193] width 116 height 48
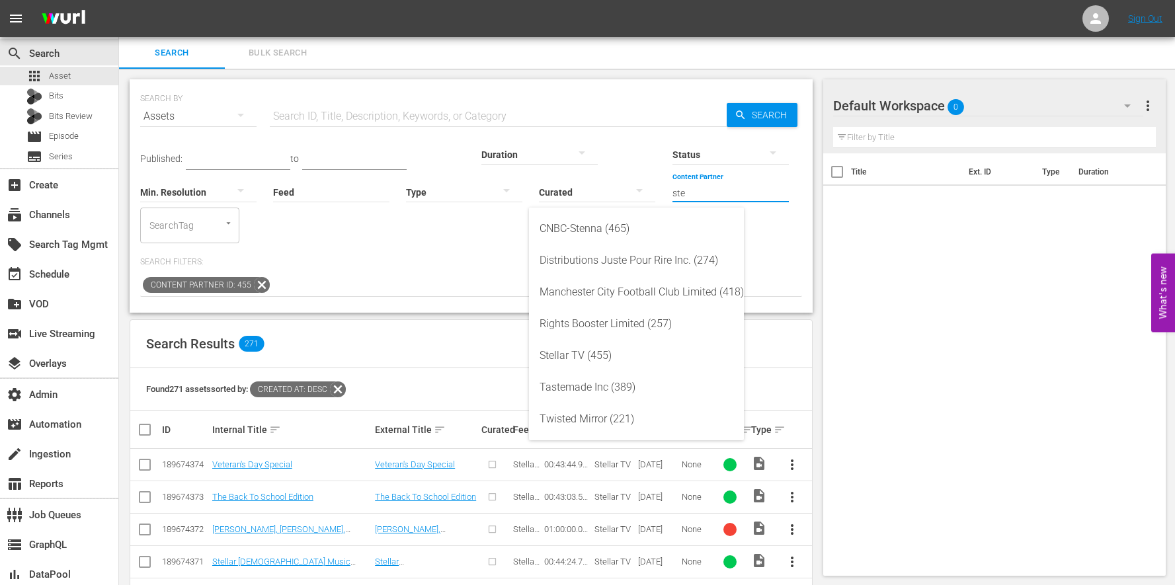
type input "ste"
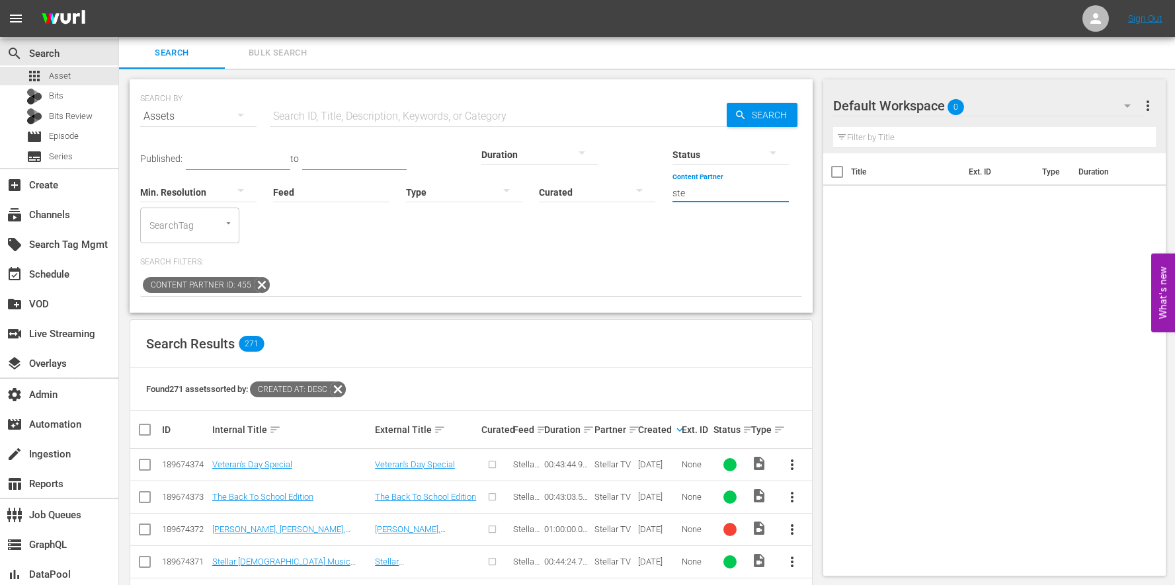
click at [272, 58] on span "Bulk Search" at bounding box center [278, 53] width 90 height 15
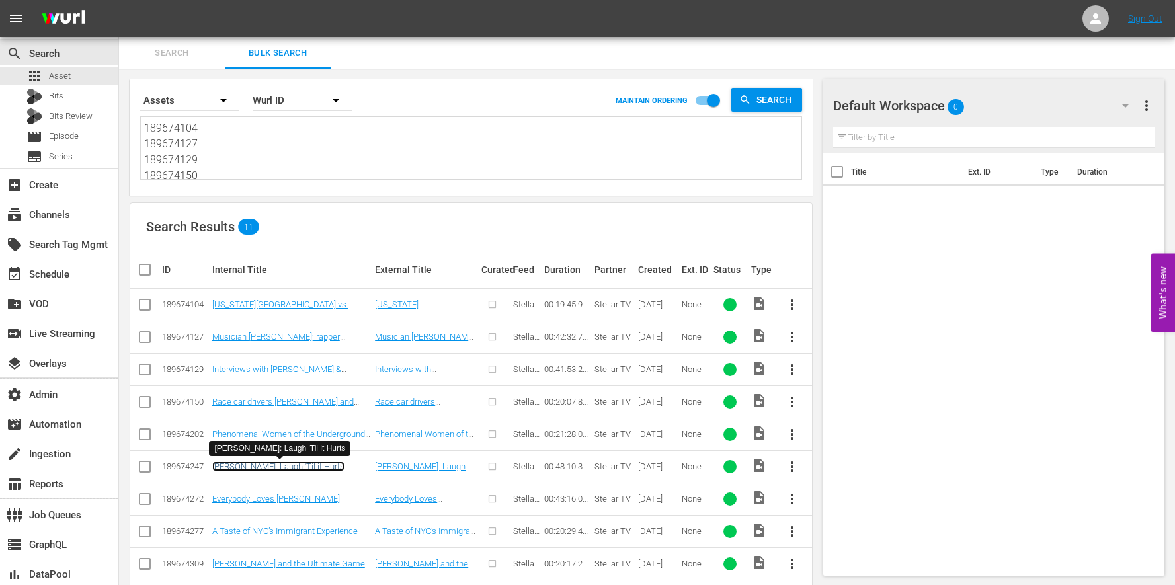
click at [251, 462] on link "Eddie Murphy: Laugh 'Til it Hurts" at bounding box center [278, 467] width 132 height 10
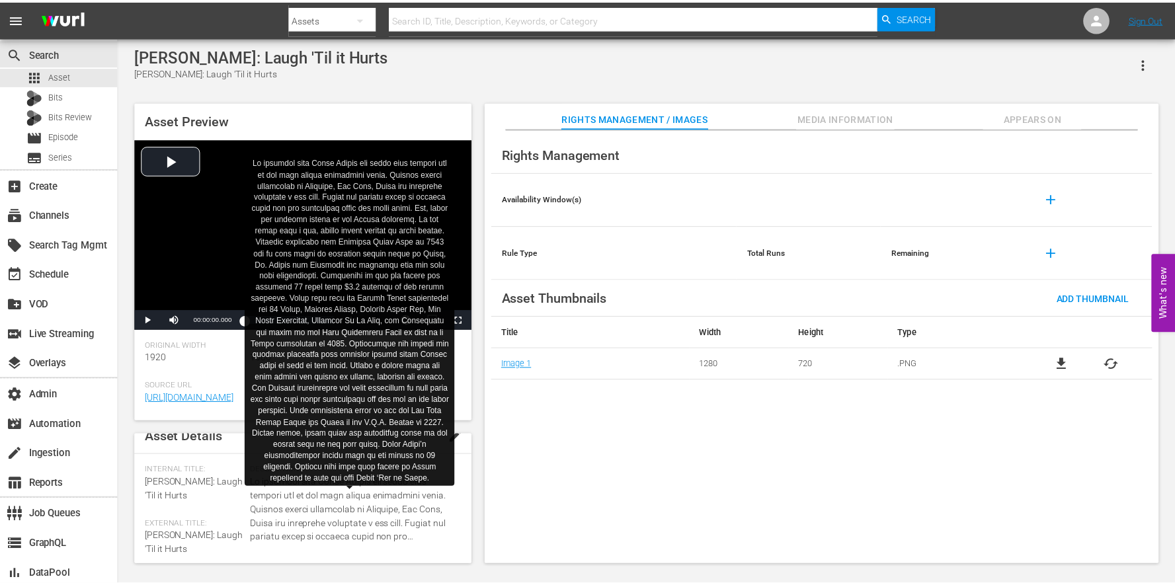
scroll to position [25, 0]
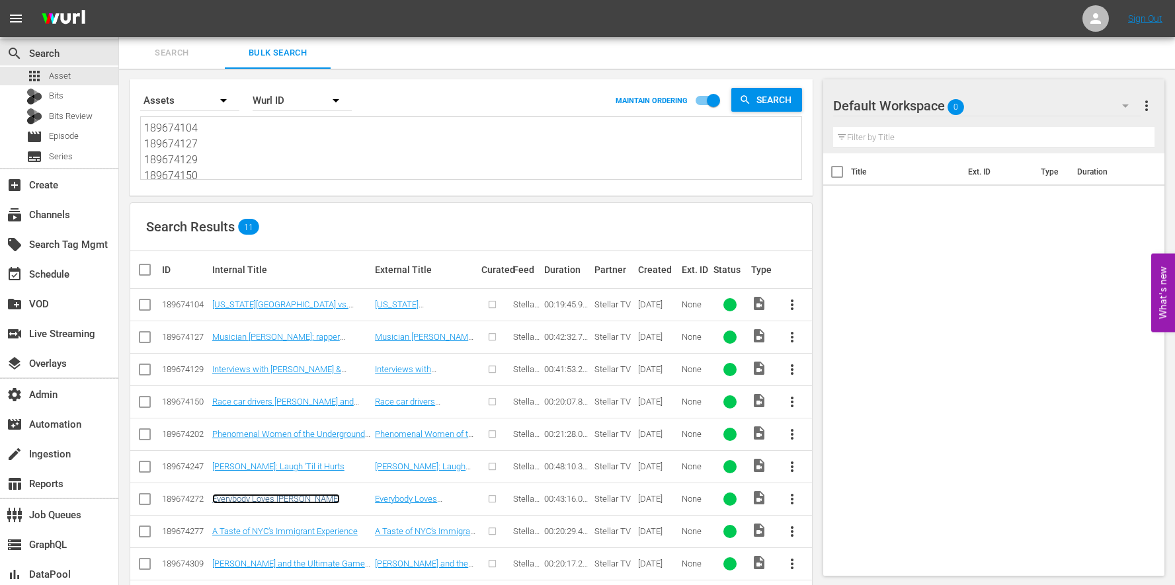
click at [297, 501] on link "Everybody Loves Chris Rock" at bounding box center [276, 499] width 128 height 10
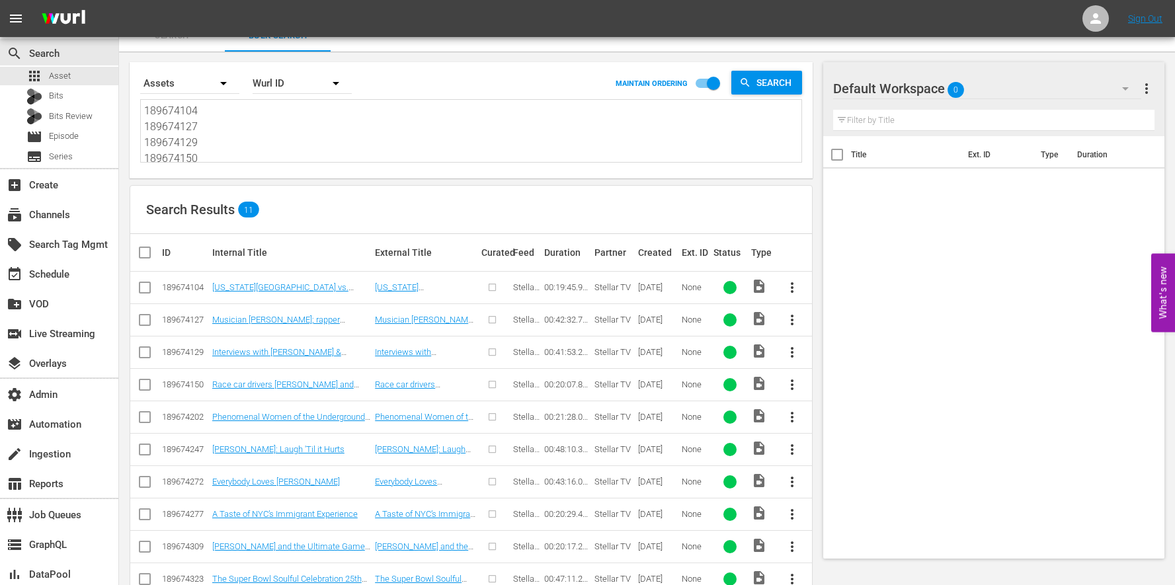
scroll to position [26, 0]
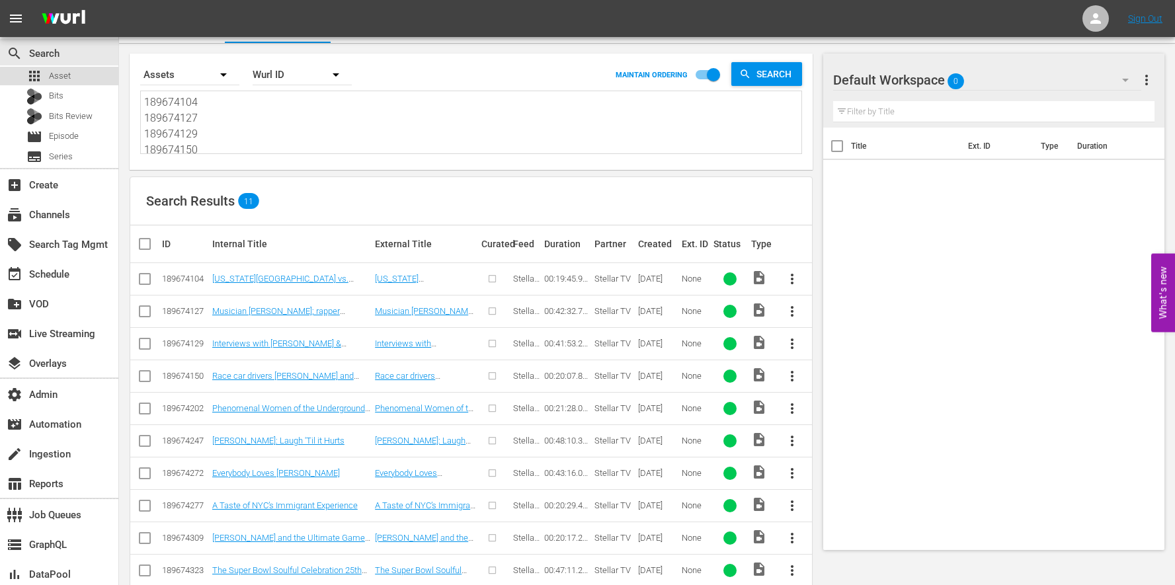
click at [67, 69] on span "Asset" at bounding box center [60, 75] width 22 height 13
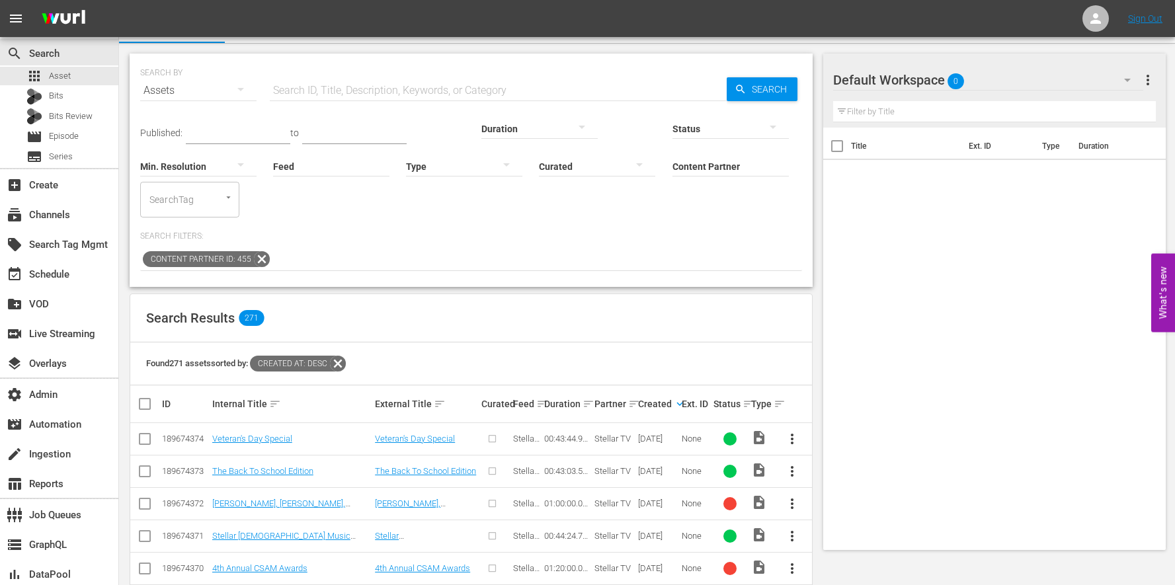
click at [265, 245] on div "SEARCH BY Search By Assets Search ID, Title, Description, Keywords, or Category…" at bounding box center [471, 170] width 683 height 233
click at [263, 251] on icon at bounding box center [261, 259] width 17 height 17
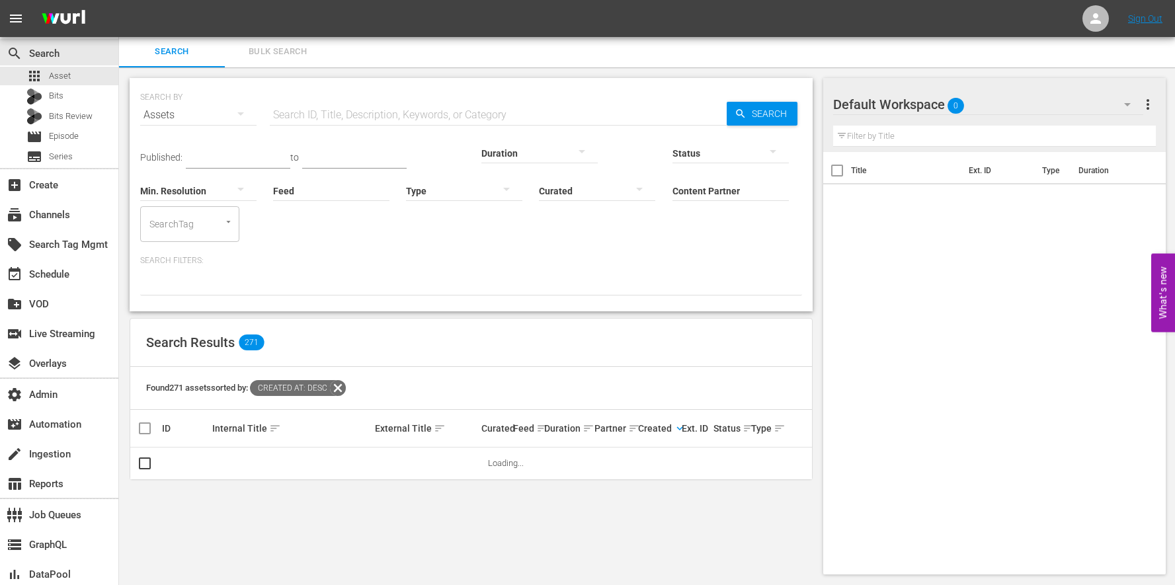
scroll to position [1, 0]
click at [273, 195] on input "Feed" at bounding box center [331, 192] width 116 height 48
click at [200, 216] on div "The Anime Effect (427929)" at bounding box center [225, 228] width 148 height 32
type input "The Anime Effect (427929)"
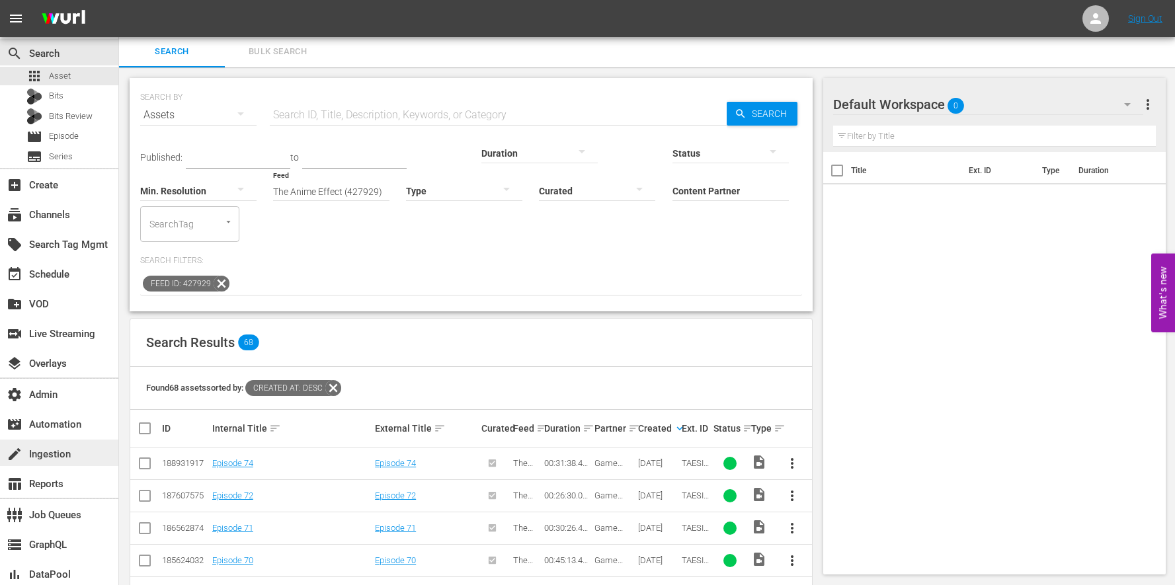
click at [77, 448] on div "create Ingestion" at bounding box center [59, 453] width 118 height 26
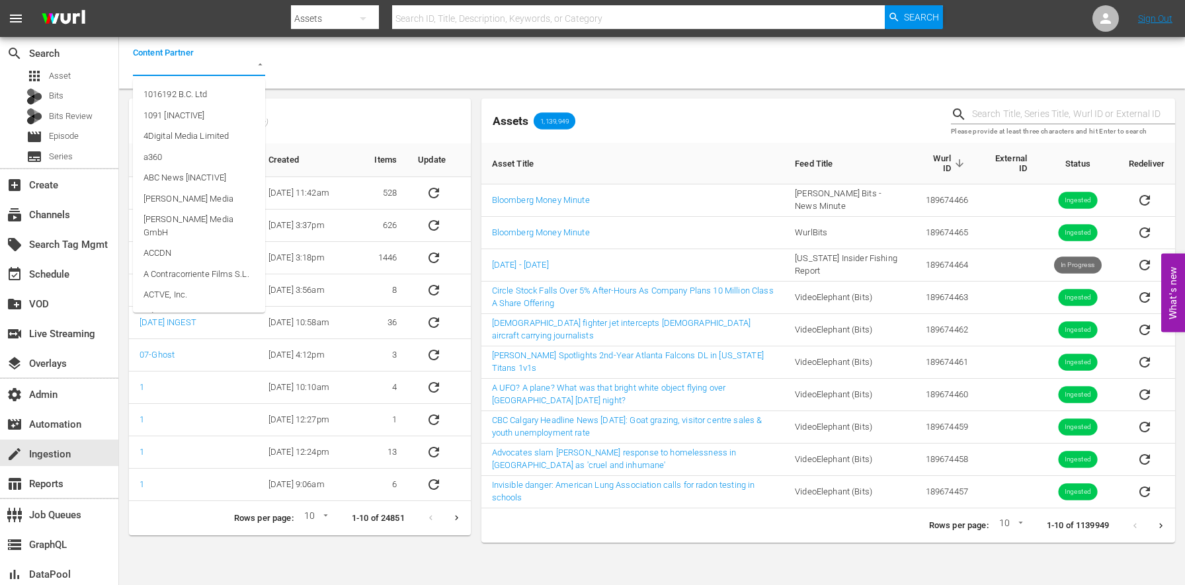
click at [199, 67] on input "Content Partner" at bounding box center [180, 67] width 95 height 18
click at [218, 113] on span "Game Show Network" at bounding box center [183, 115] width 81 height 13
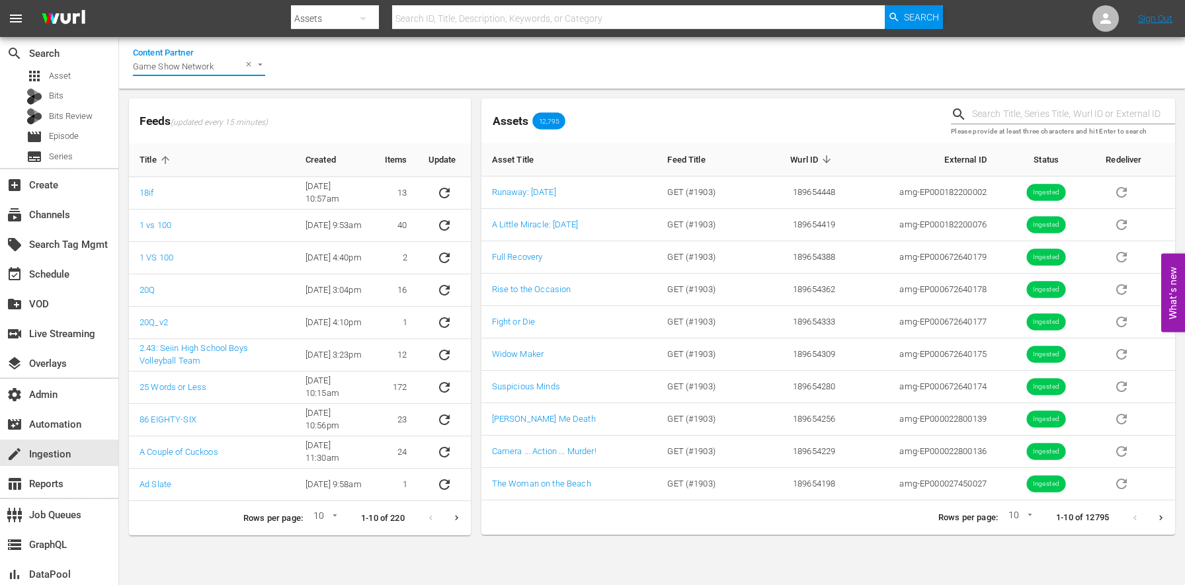
type input "Game Show Network"
click at [268, 516] on p "Rows per page:" at bounding box center [273, 518] width 60 height 13
click at [334, 520] on body "menu Search By Assets Search ID, Title, Description, Keywords, or Category Sear…" at bounding box center [592, 292] width 1185 height 585
click at [325, 524] on div at bounding box center [325, 524] width 0 height 0
click at [313, 541] on li "15" at bounding box center [322, 540] width 32 height 22
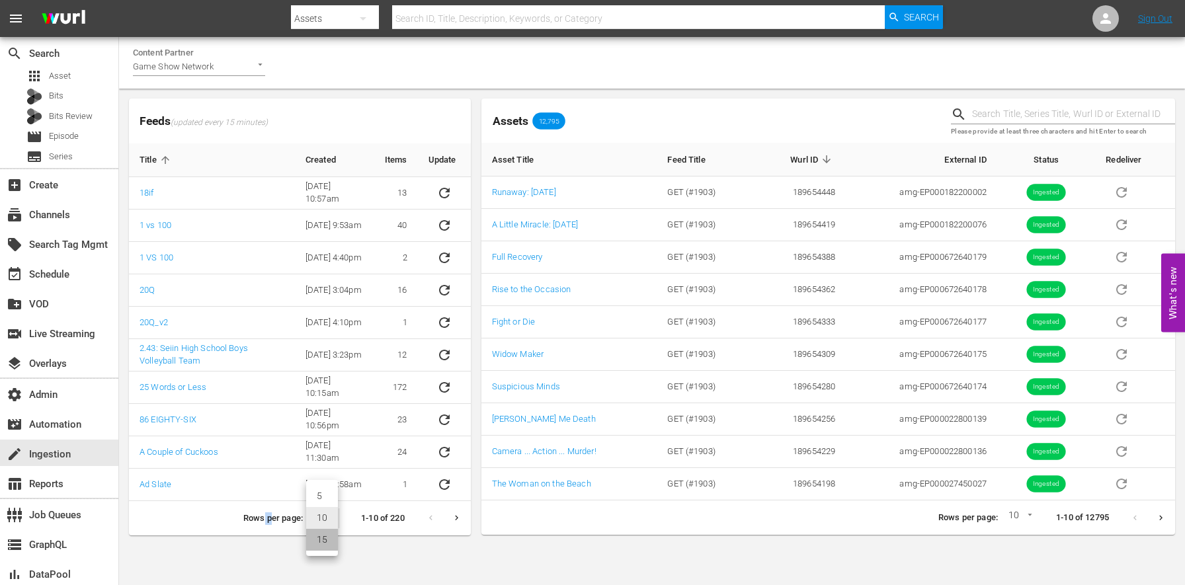
type input "15"
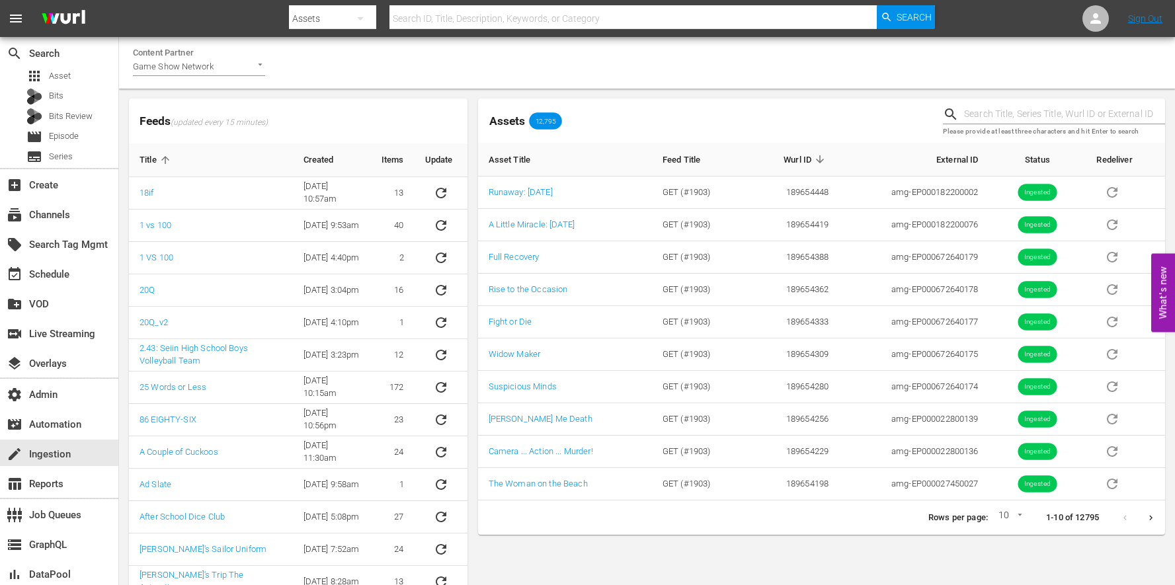
scroll to position [122, 0]
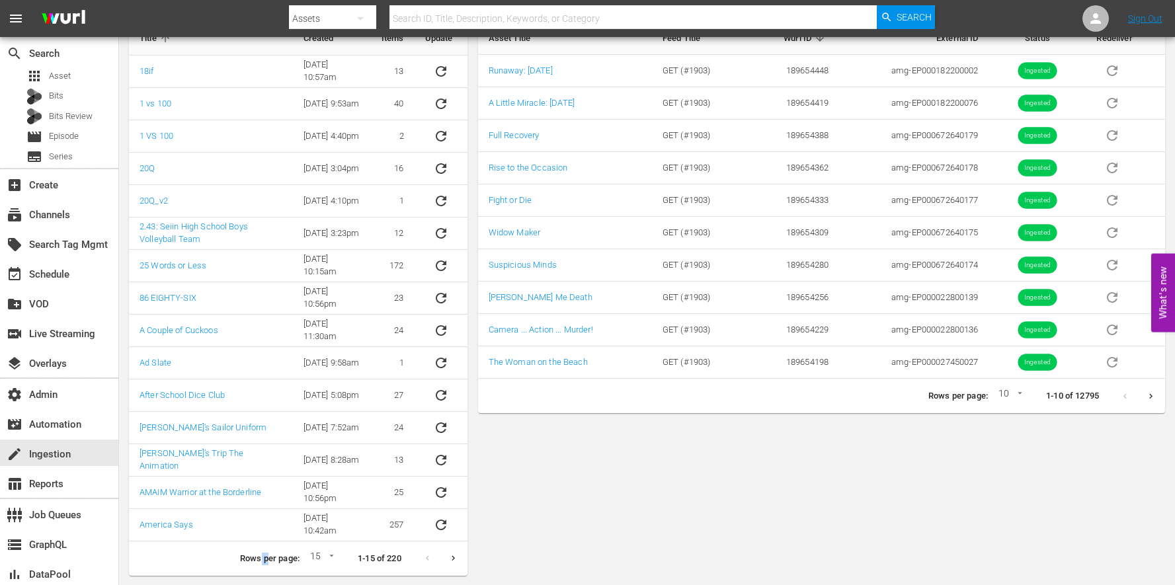
click at [453, 564] on button "Next page" at bounding box center [453, 559] width 26 height 26
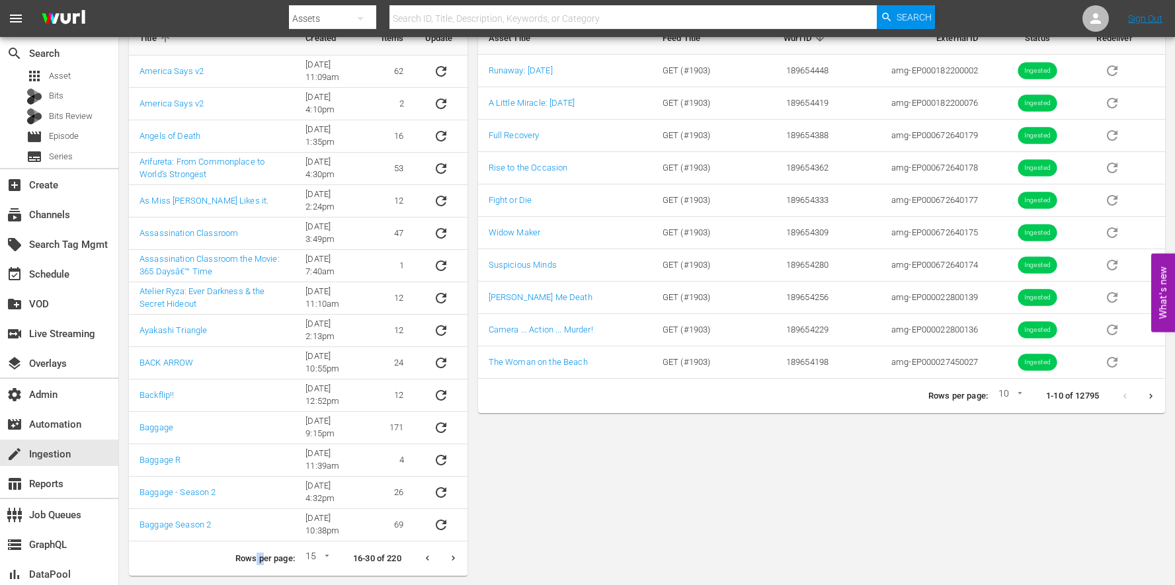
click at [452, 555] on icon "Next page" at bounding box center [453, 558] width 10 height 10
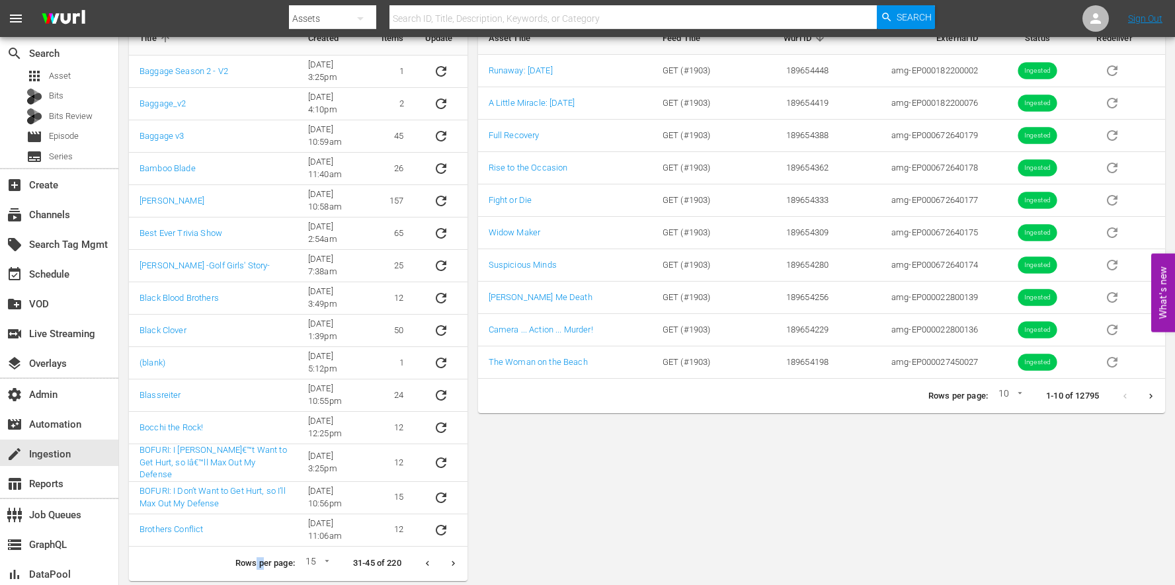
click at [454, 565] on button "Next page" at bounding box center [453, 564] width 26 height 26
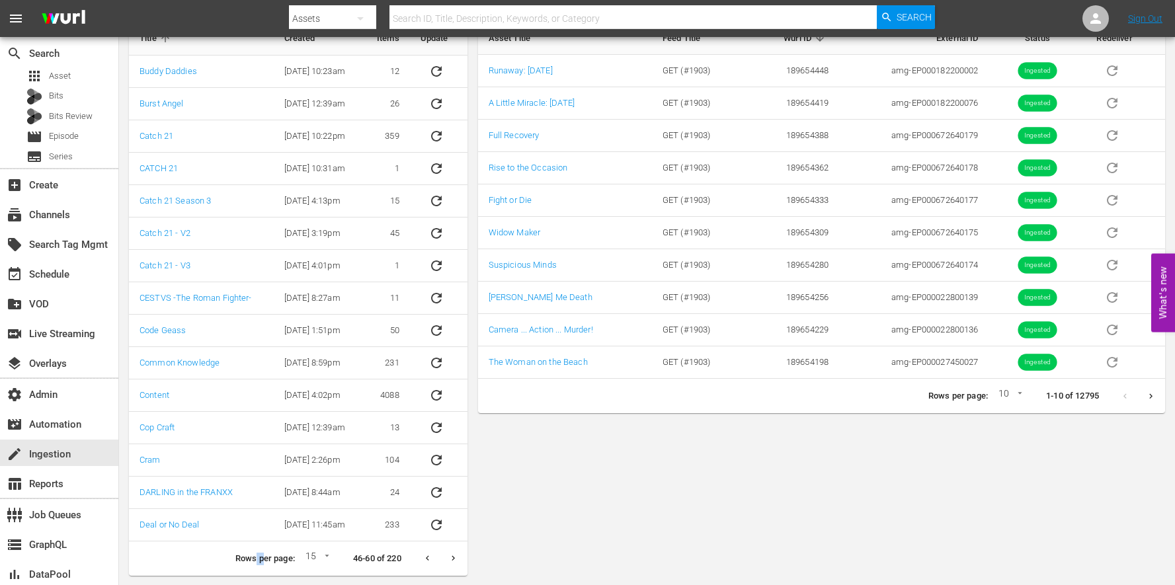
click at [454, 559] on icon "Next page" at bounding box center [453, 558] width 10 height 10
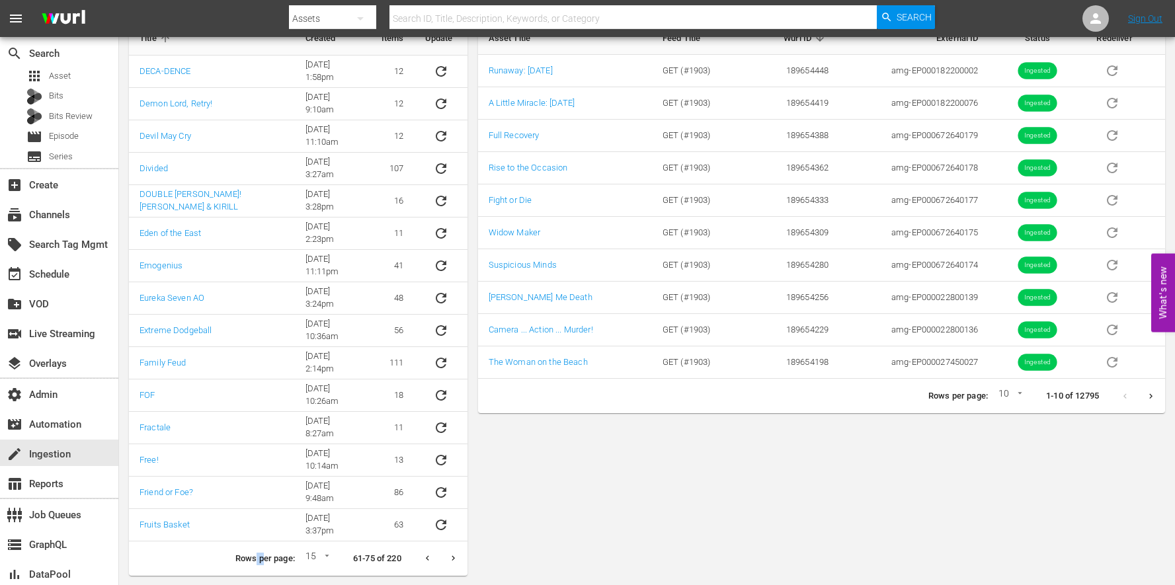
click at [454, 559] on icon "Next page" at bounding box center [453, 558] width 10 height 10
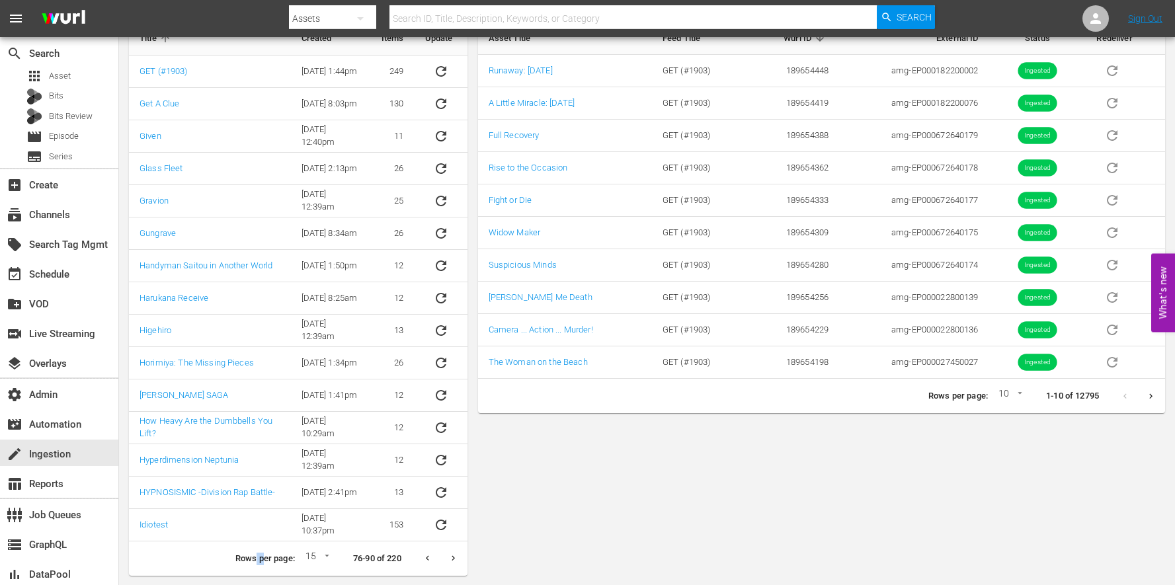
click at [454, 559] on icon "Next page" at bounding box center [453, 558] width 10 height 10
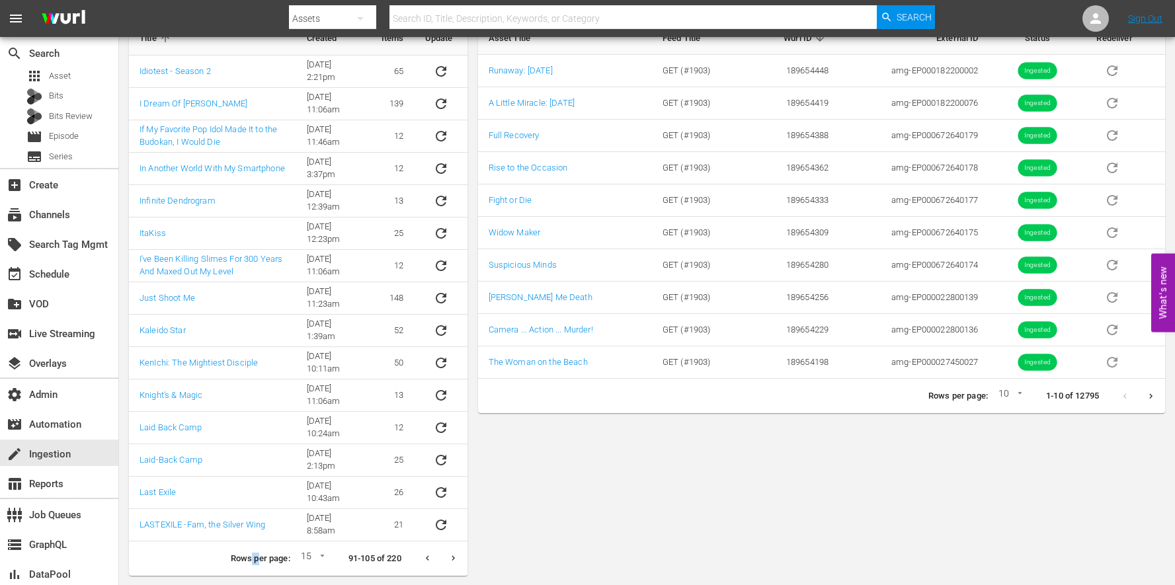
click at [454, 560] on icon "Next page" at bounding box center [453, 558] width 10 height 10
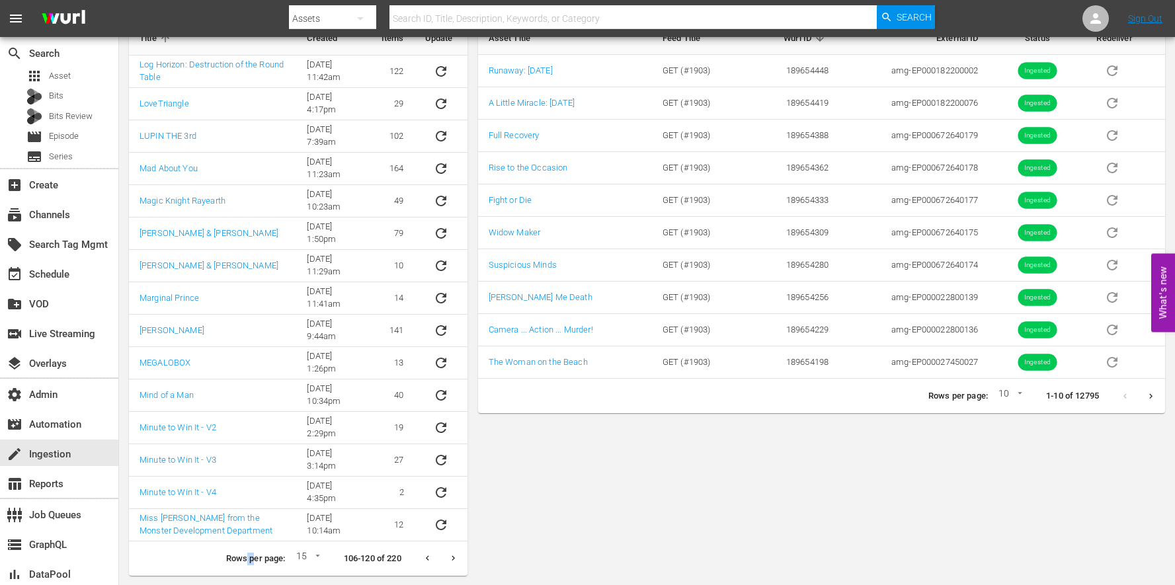
click at [454, 560] on icon "Next page" at bounding box center [453, 558] width 10 height 10
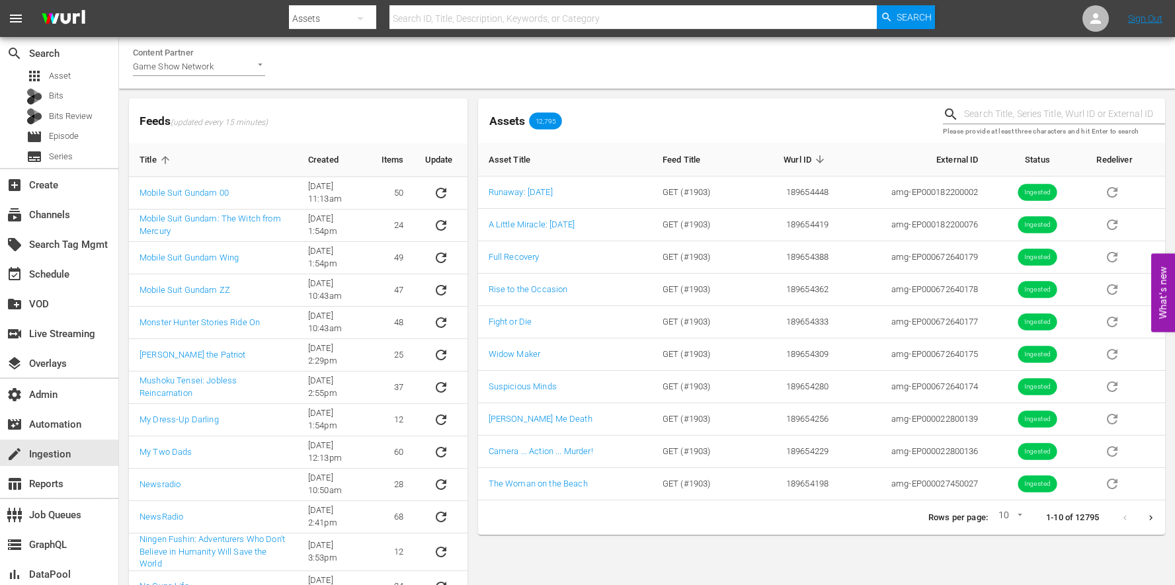
scroll to position [127, 0]
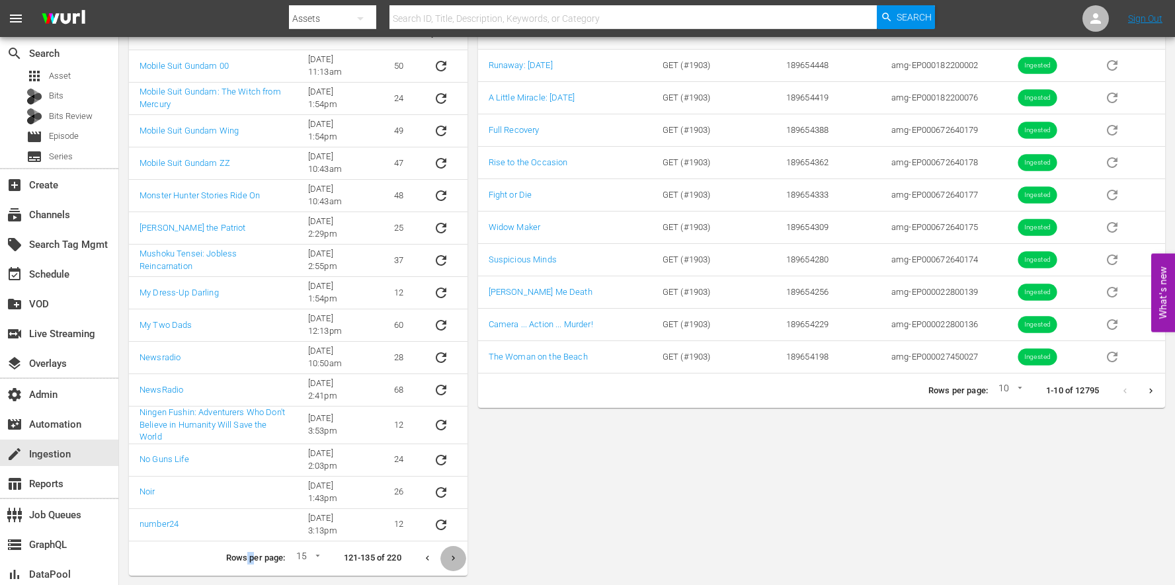
click at [453, 563] on button "Next page" at bounding box center [453, 559] width 26 height 26
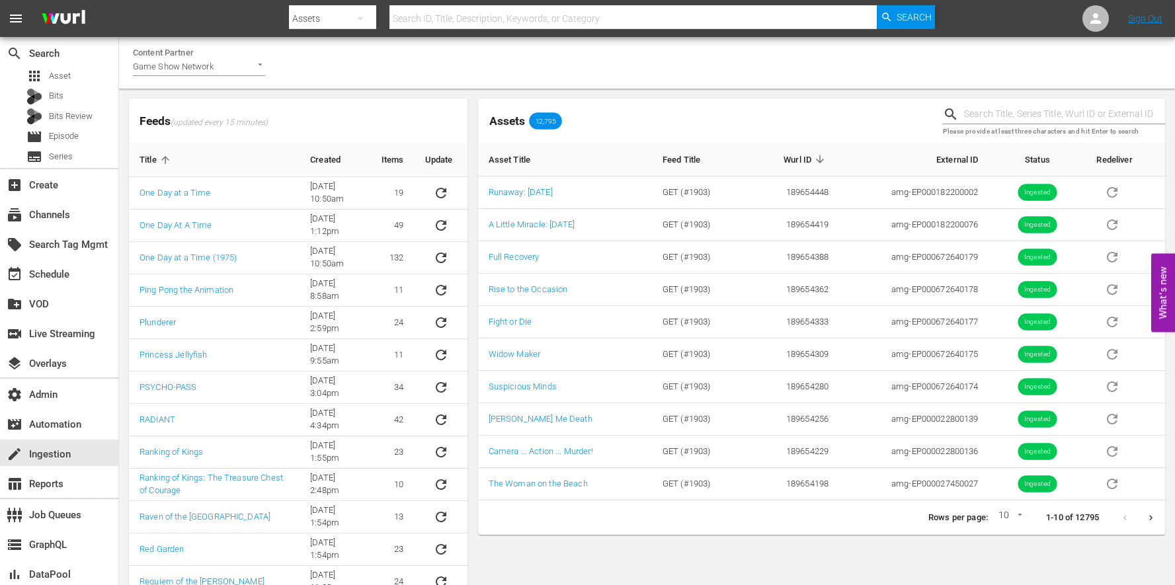
scroll to position [132, 0]
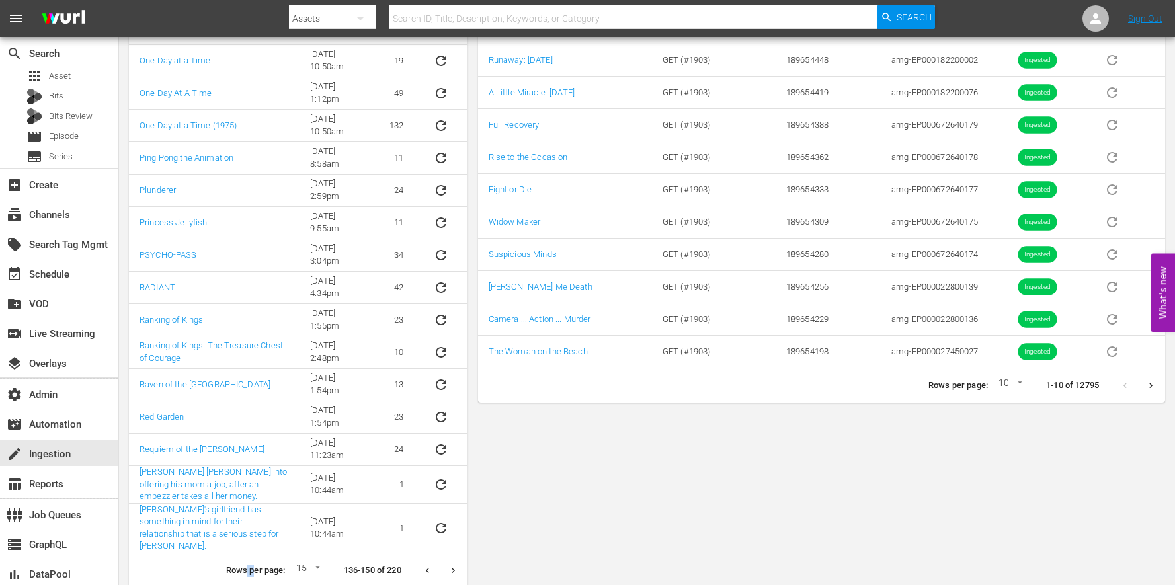
click at [453, 563] on button "Next page" at bounding box center [453, 571] width 26 height 26
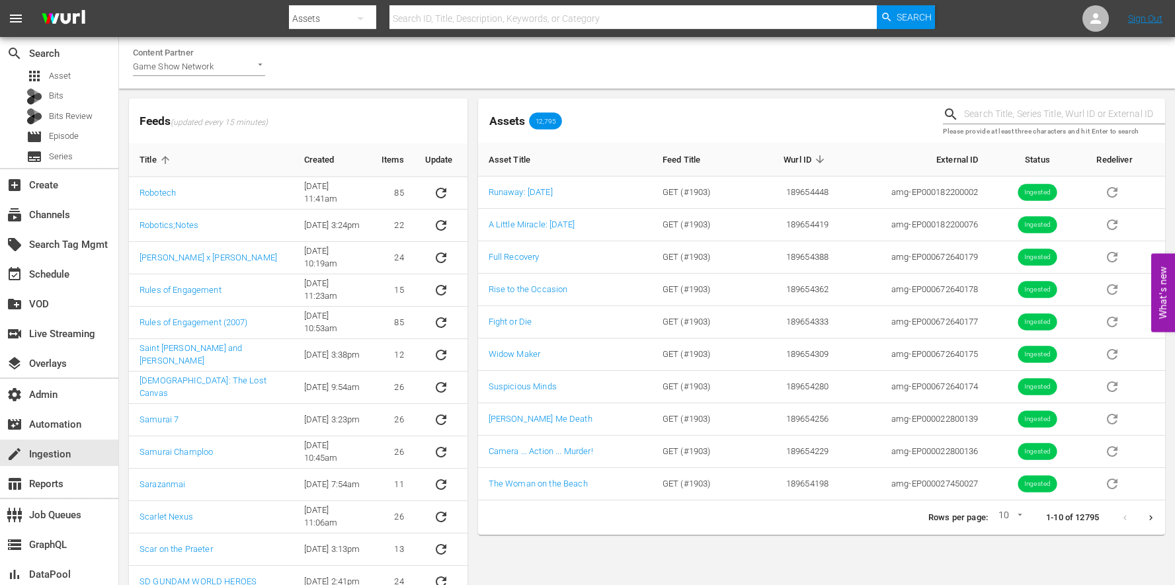
scroll to position [122, 0]
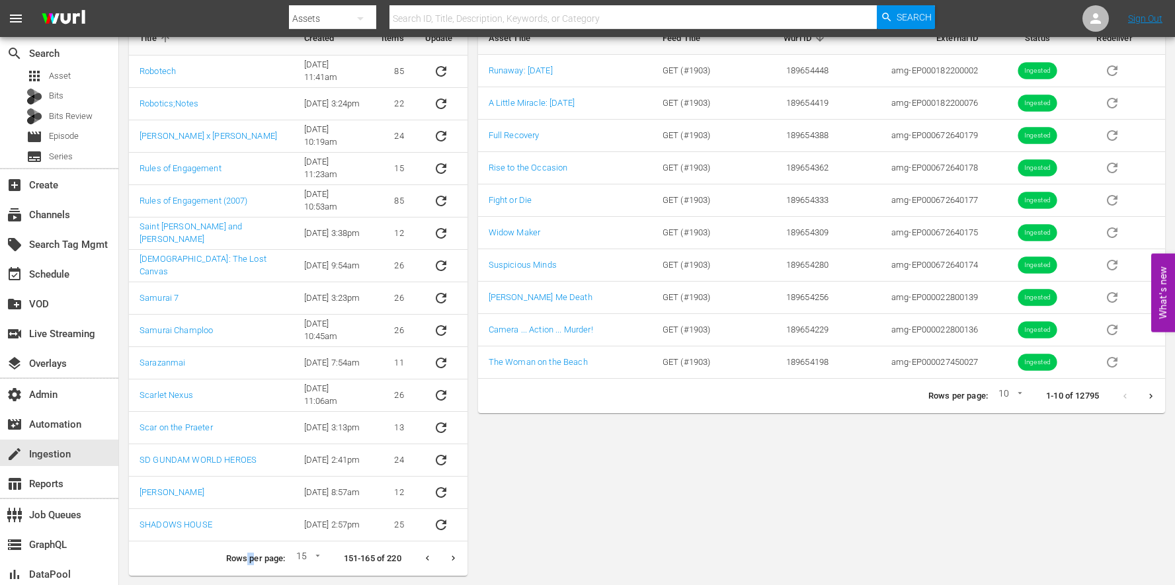
click at [452, 563] on button "Next page" at bounding box center [453, 559] width 26 height 26
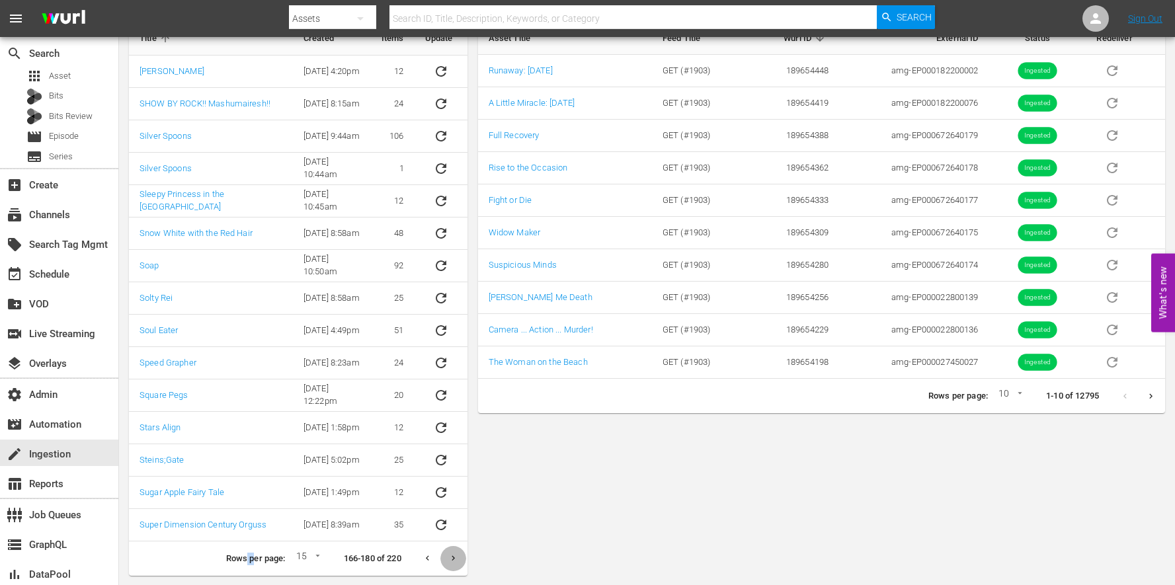
click at [452, 562] on icon "Next page" at bounding box center [453, 558] width 10 height 10
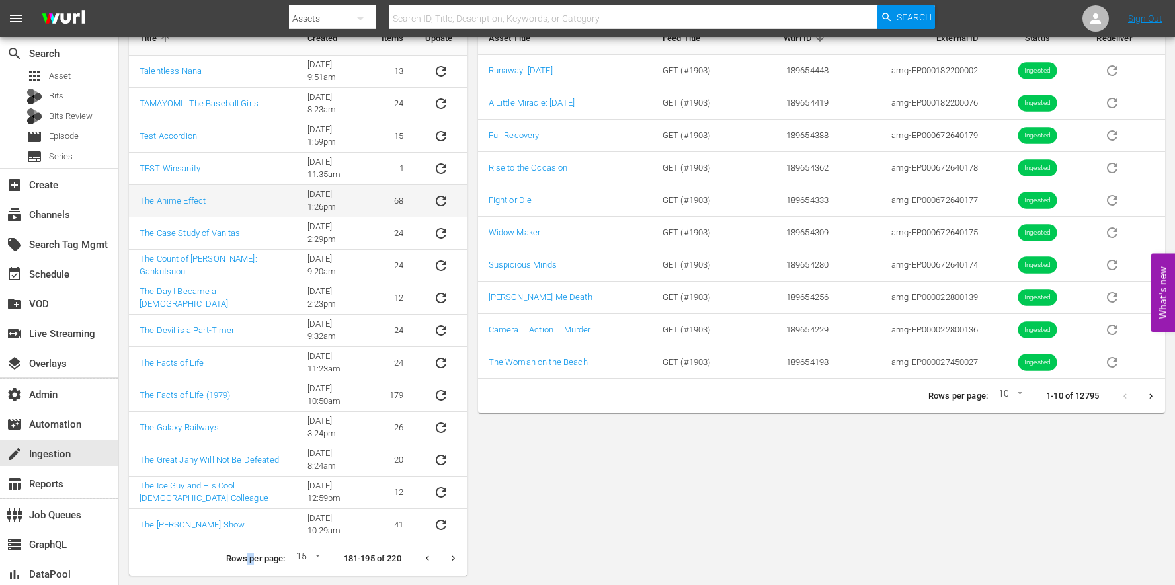
click at [440, 201] on icon "sticky table" at bounding box center [441, 201] width 16 height 16
click at [71, 77] on div "apps Asset" at bounding box center [59, 76] width 118 height 19
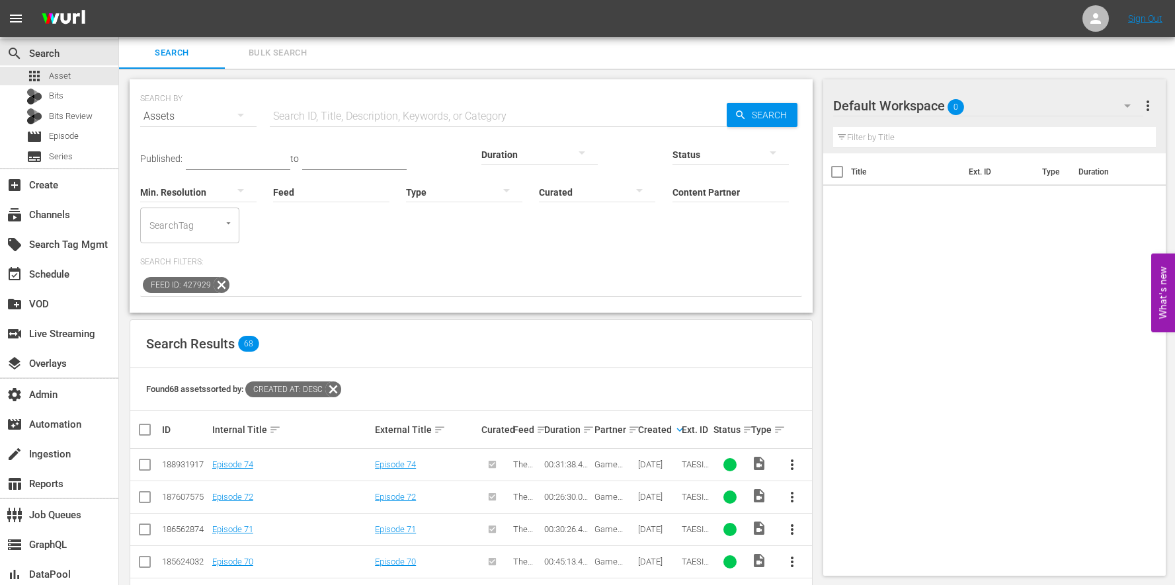
click at [469, 332] on div "Search Results 68" at bounding box center [471, 344] width 682 height 48
click at [218, 277] on icon at bounding box center [222, 285] width 16 height 16
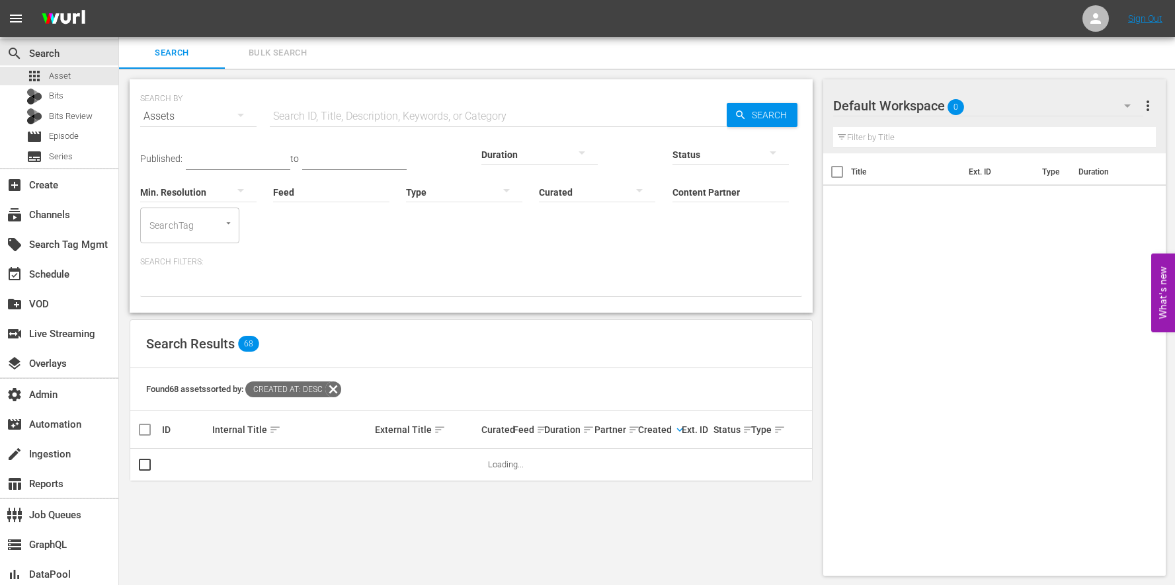
click at [273, 192] on input "Feed" at bounding box center [331, 193] width 116 height 48
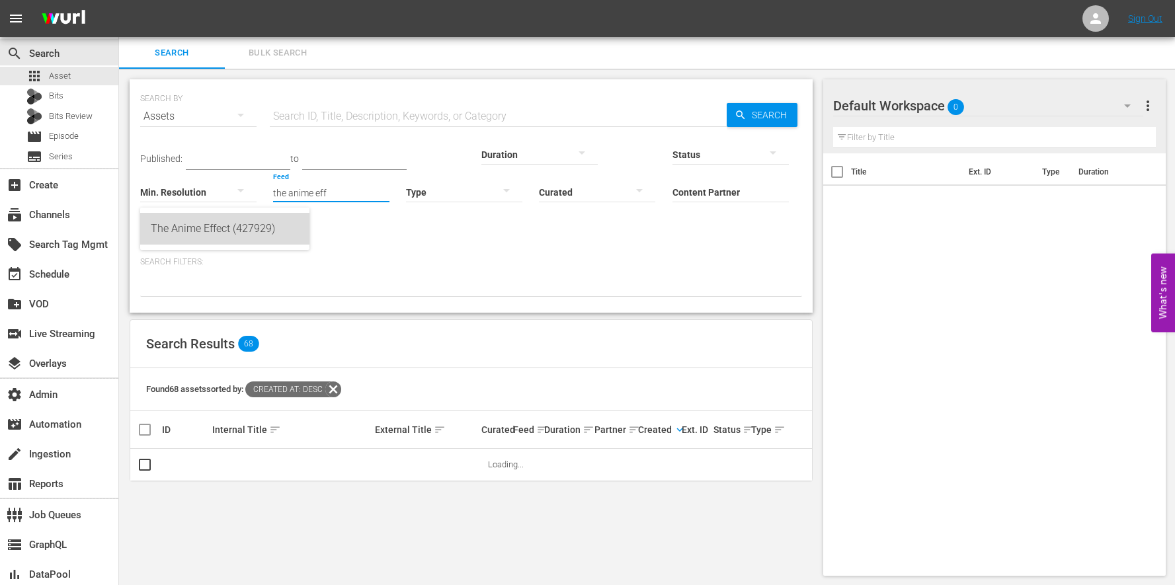
click at [201, 223] on div "The Anime Effect (427929)" at bounding box center [225, 229] width 148 height 32
type input "The Anime Effect (427929)"
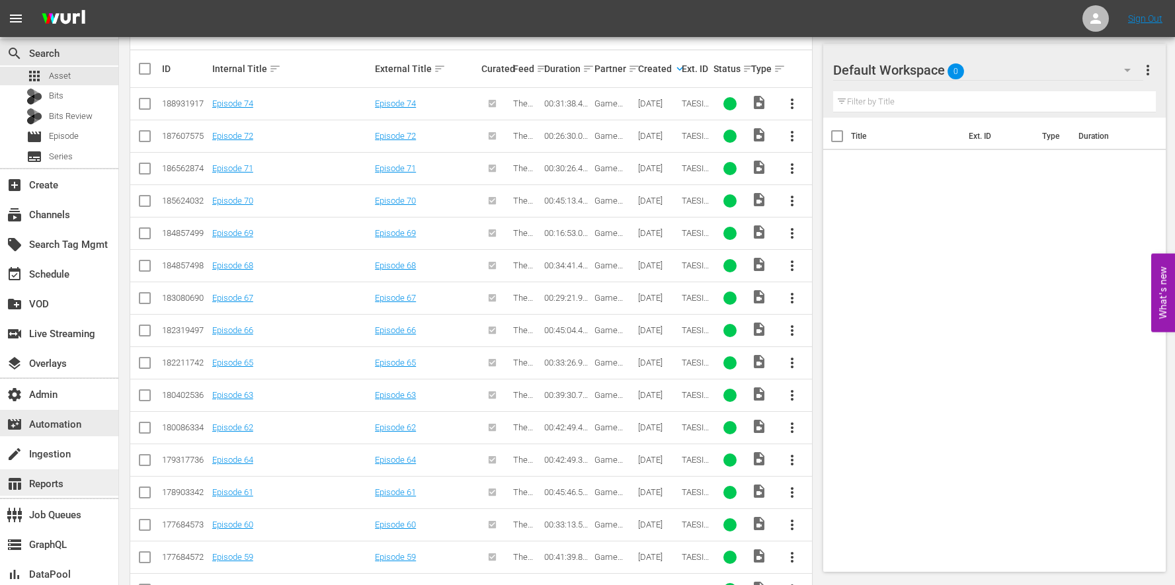
scroll to position [353, 0]
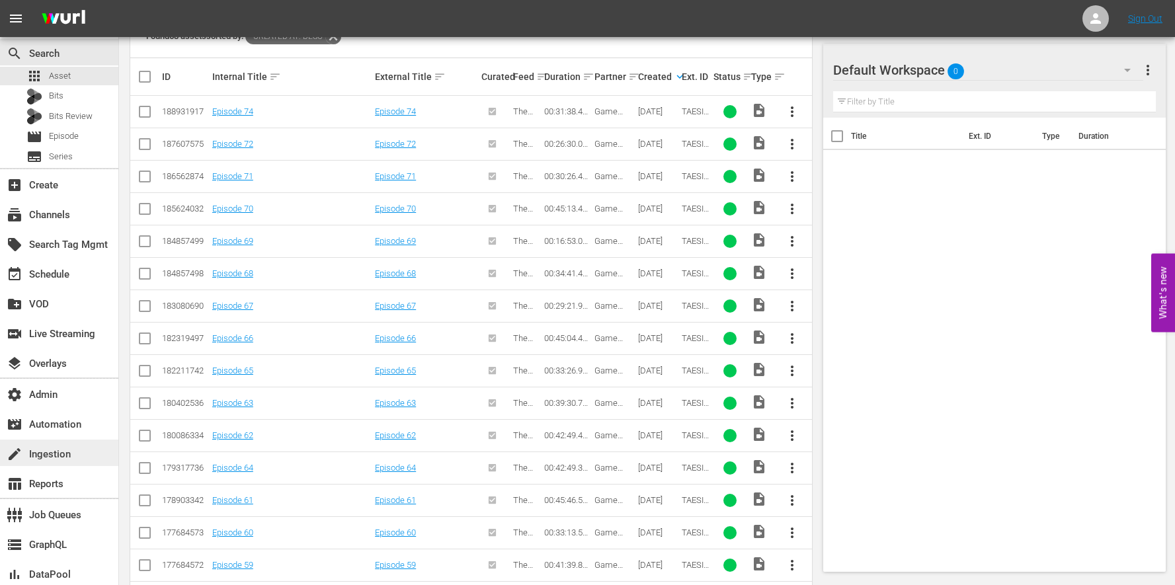
click at [66, 448] on div "create Ingestion" at bounding box center [37, 452] width 74 height 12
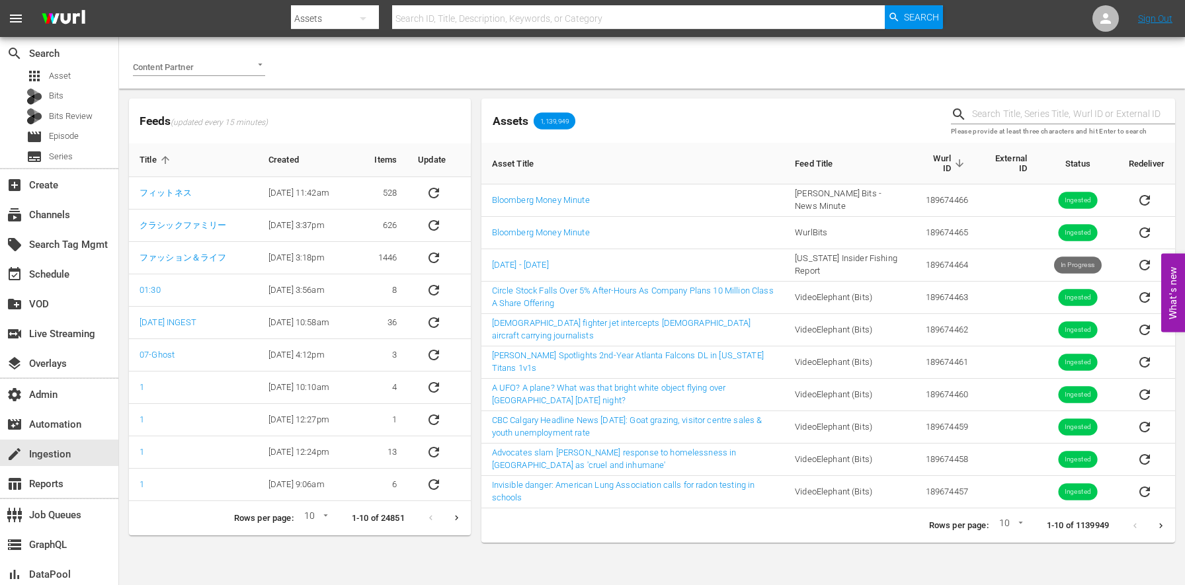
click at [251, 65] on div at bounding box center [254, 65] width 24 height 14
click at [217, 110] on span "Game Show Network" at bounding box center [183, 115] width 81 height 13
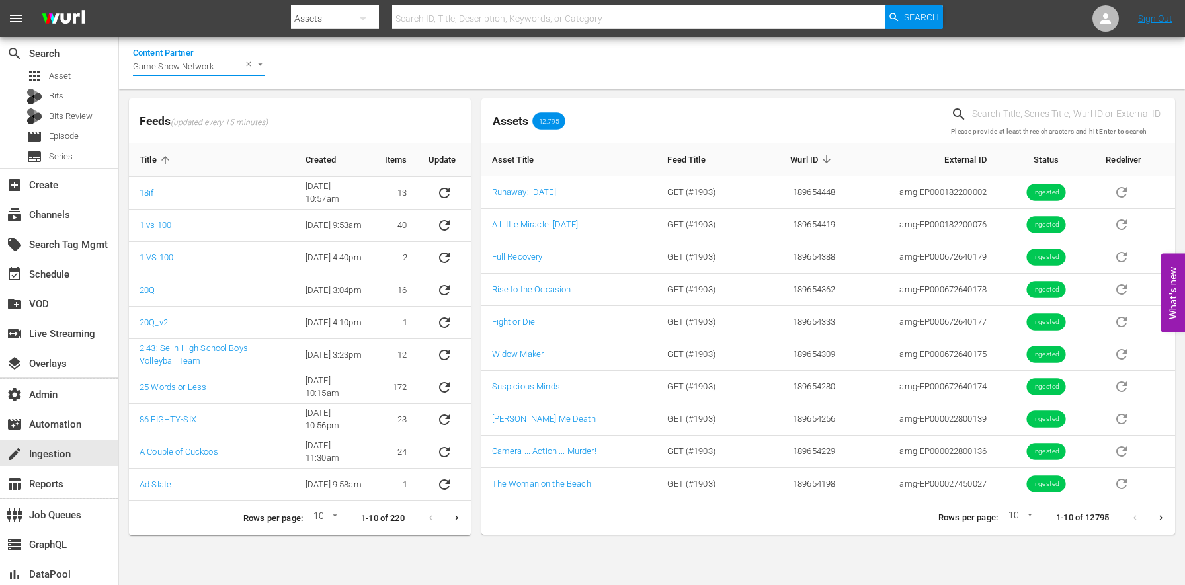
type input "Game Show Network"
click at [339, 512] on div "Rows per page: 10 10 1-10 of 220" at bounding box center [300, 518] width 342 height 34
click at [331, 514] on body "menu Search By Assets Search ID, Title, Description, Keywords, or Category Sear…" at bounding box center [592, 292] width 1185 height 585
click at [313, 544] on li "15" at bounding box center [322, 540] width 32 height 22
type input "15"
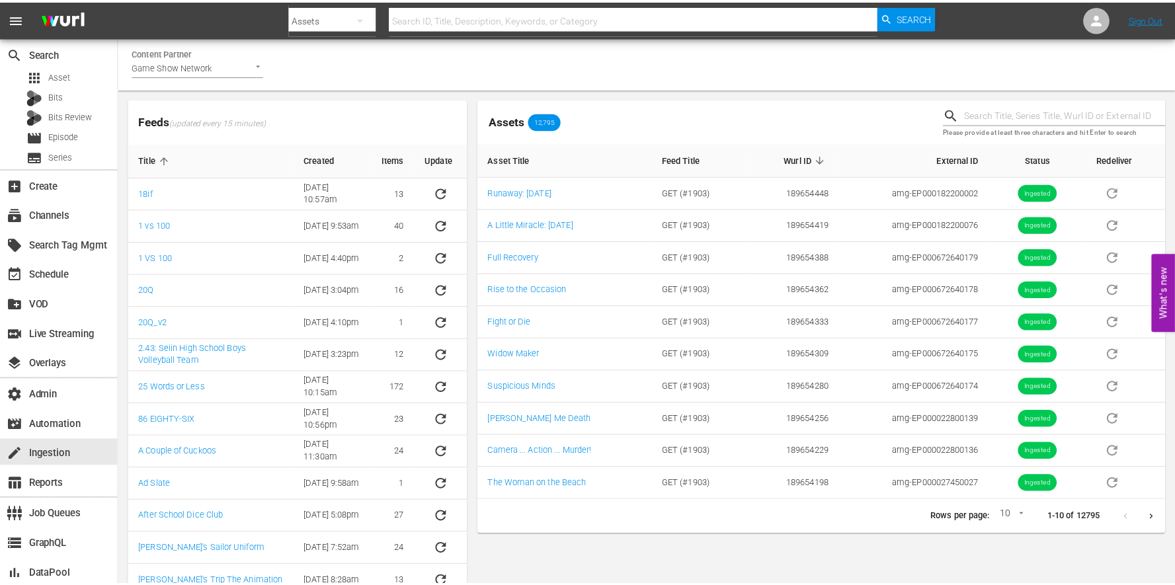
scroll to position [122, 0]
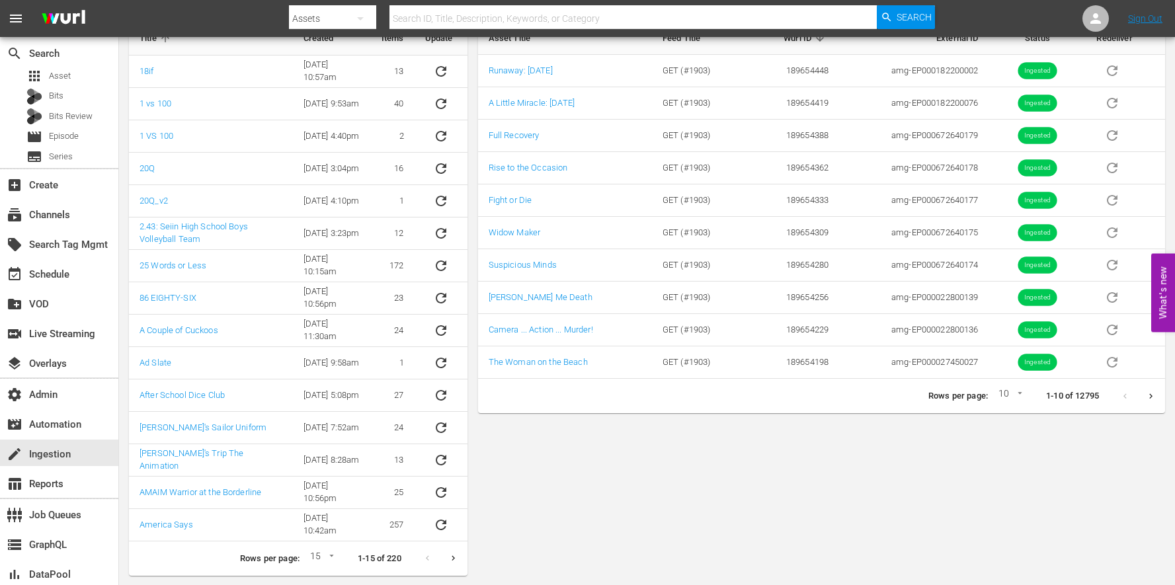
click at [452, 556] on icon "Next page" at bounding box center [453, 558] width 3 height 5
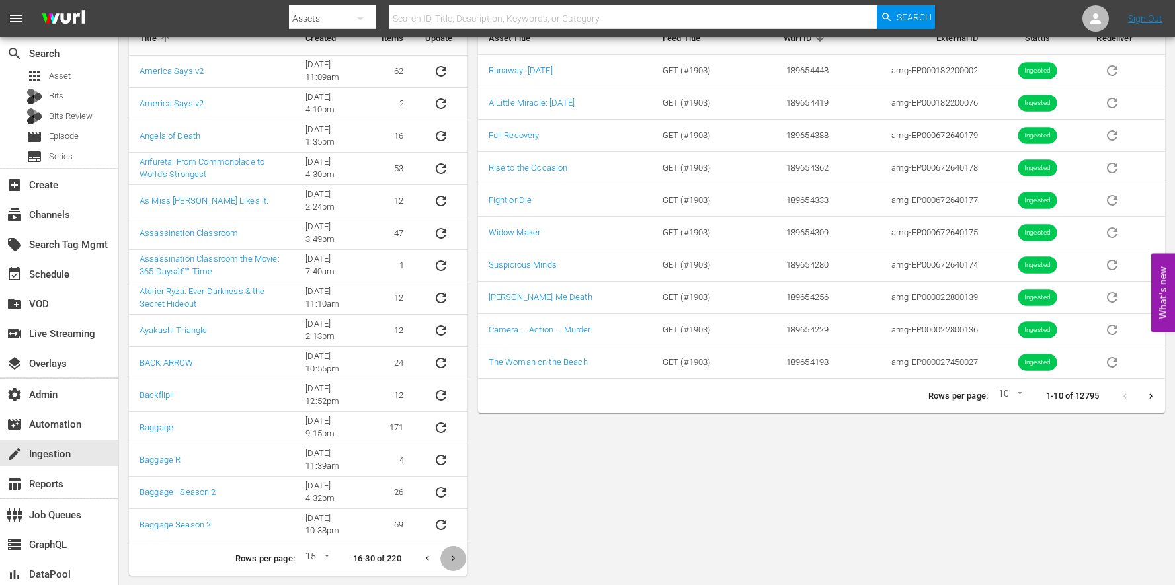
click at [452, 556] on icon "Next page" at bounding box center [453, 558] width 3 height 5
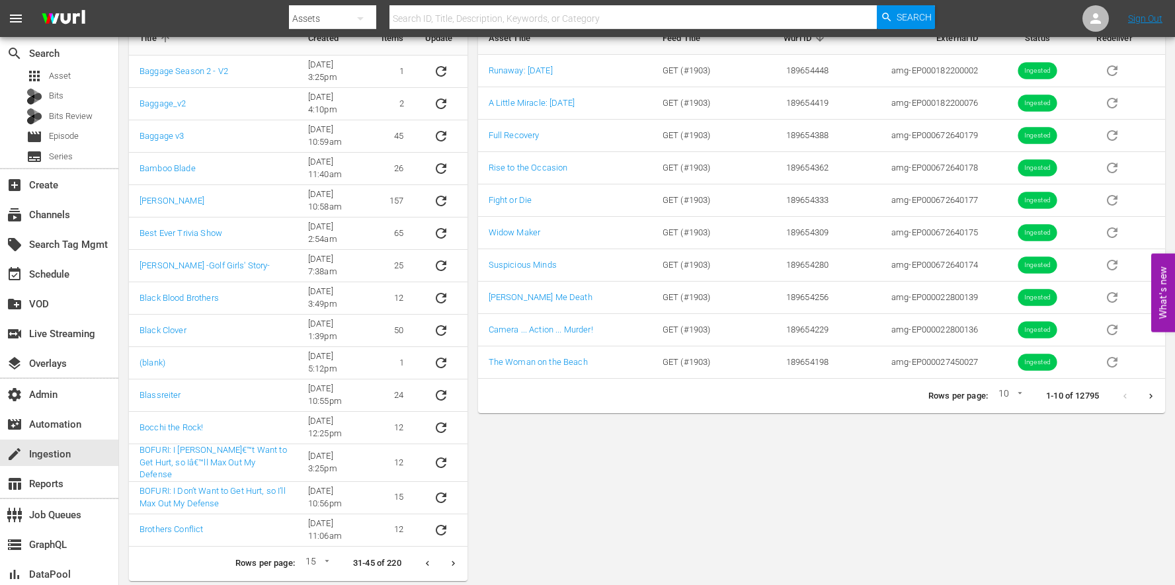
click at [452, 561] on icon "Next page" at bounding box center [453, 563] width 3 height 5
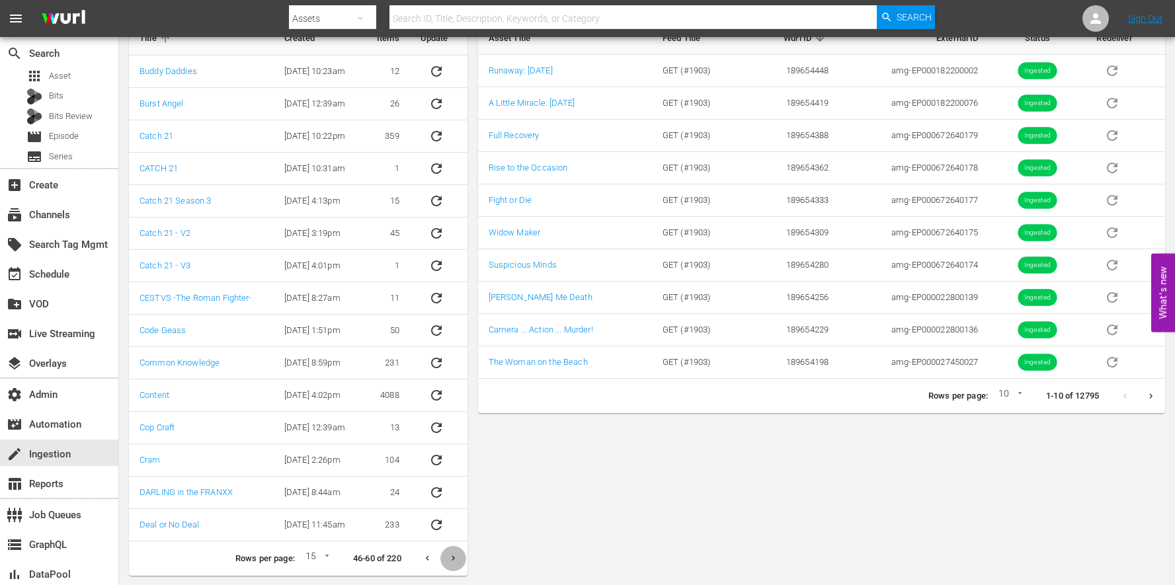
click at [452, 556] on icon "Next page" at bounding box center [453, 558] width 3 height 5
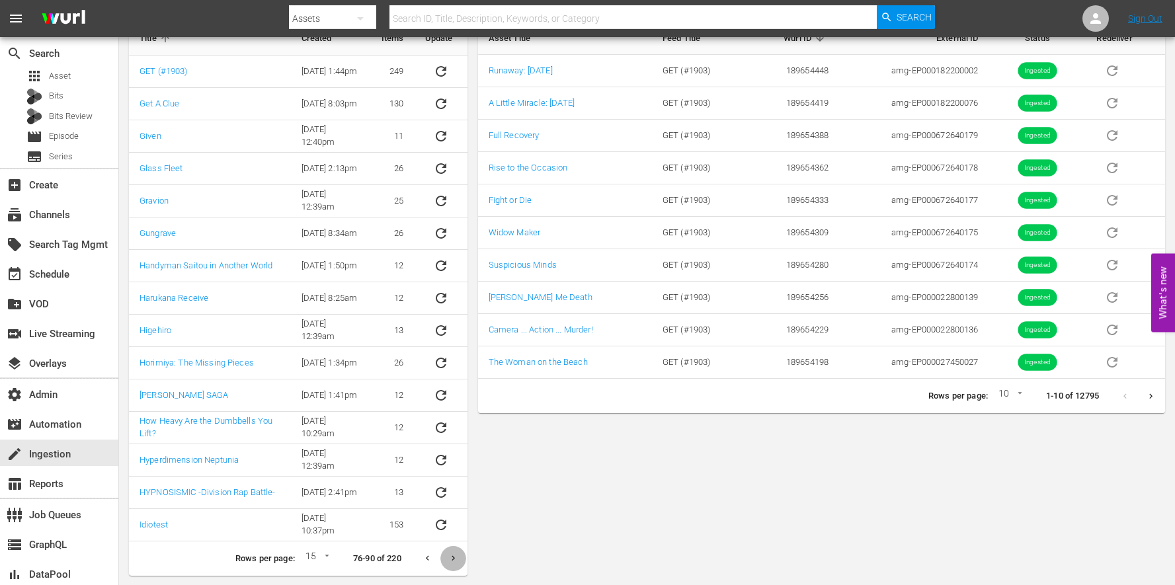
click at [452, 556] on icon "Next page" at bounding box center [453, 558] width 3 height 5
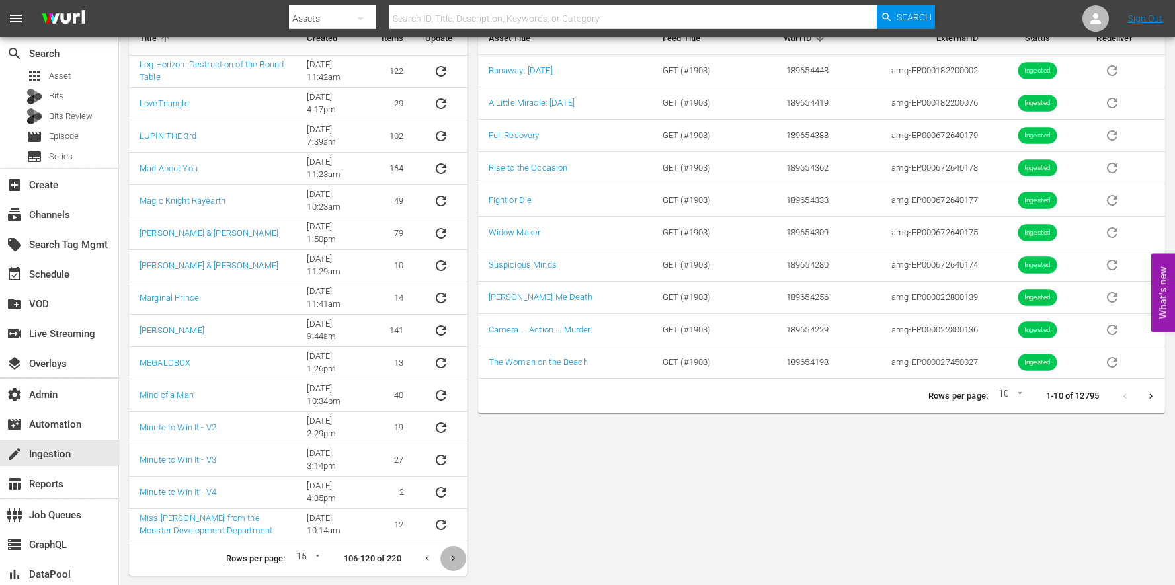
click at [452, 556] on icon "Next page" at bounding box center [453, 558] width 3 height 5
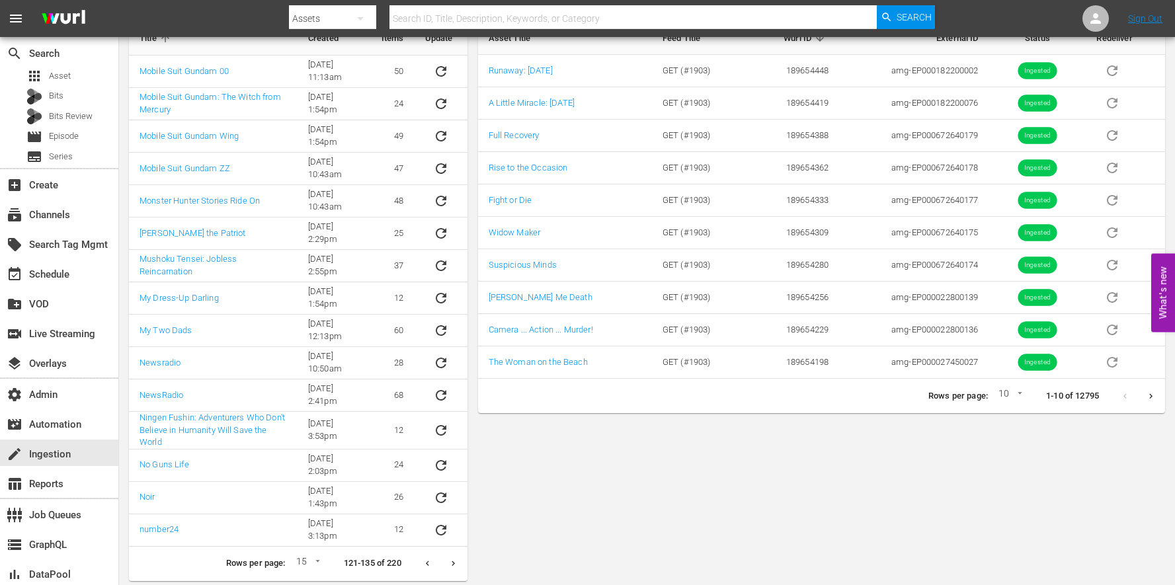
click at [452, 555] on button "Next page" at bounding box center [453, 564] width 26 height 26
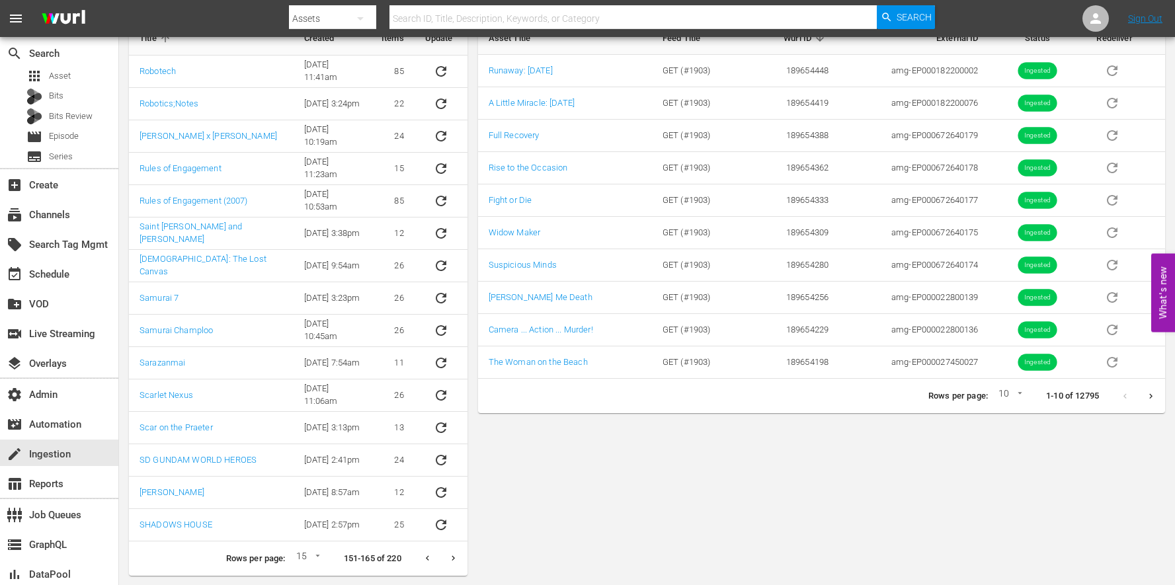
click at [452, 556] on icon "Next page" at bounding box center [453, 558] width 3 height 5
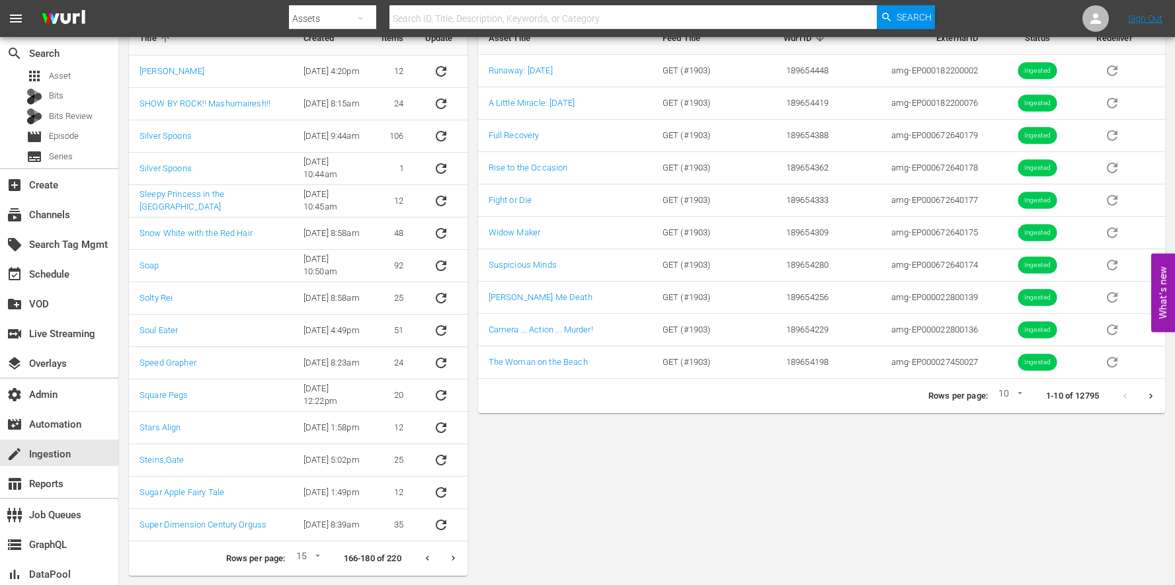
click at [452, 556] on icon "Next page" at bounding box center [453, 558] width 3 height 5
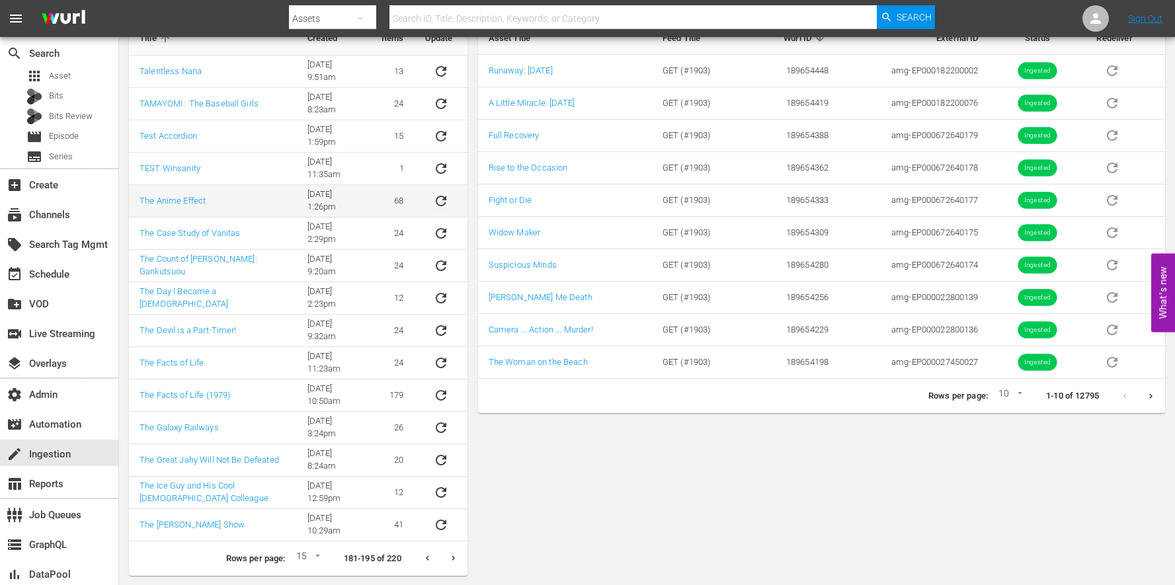
click at [436, 198] on icon "sticky table" at bounding box center [441, 201] width 16 height 16
click at [79, 75] on div "apps Asset" at bounding box center [59, 76] width 118 height 19
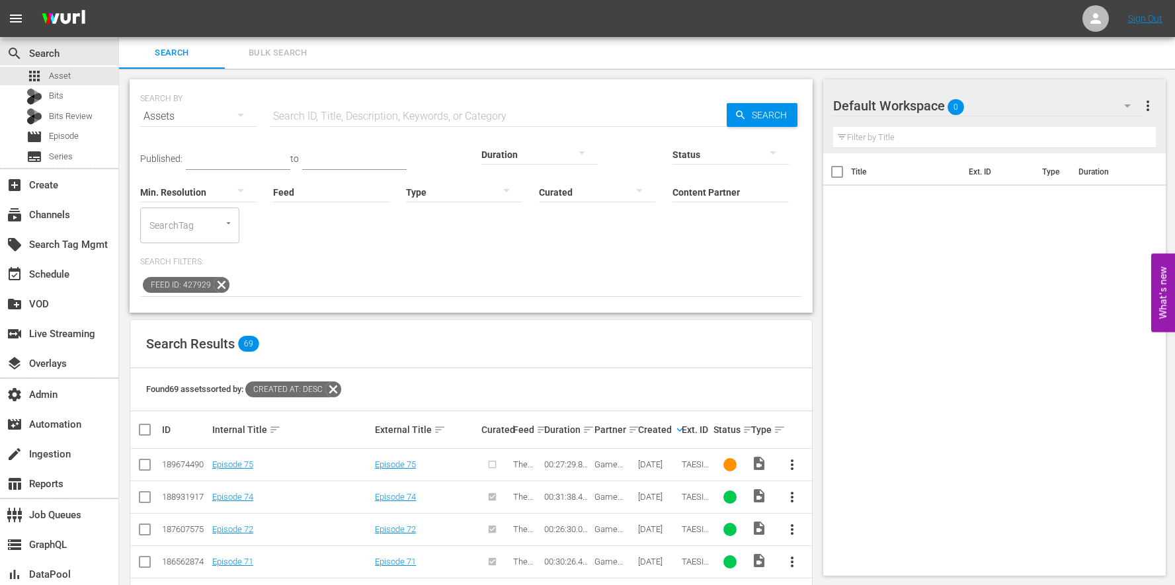
click at [275, 58] on span "Bulk Search" at bounding box center [278, 53] width 90 height 15
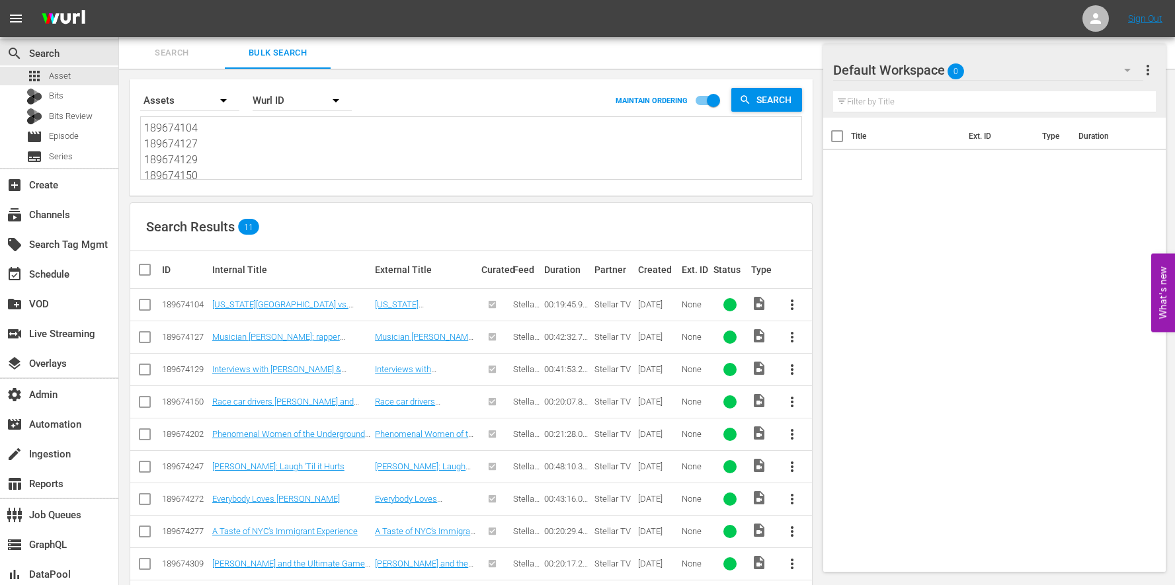
scroll to position [84, 0]
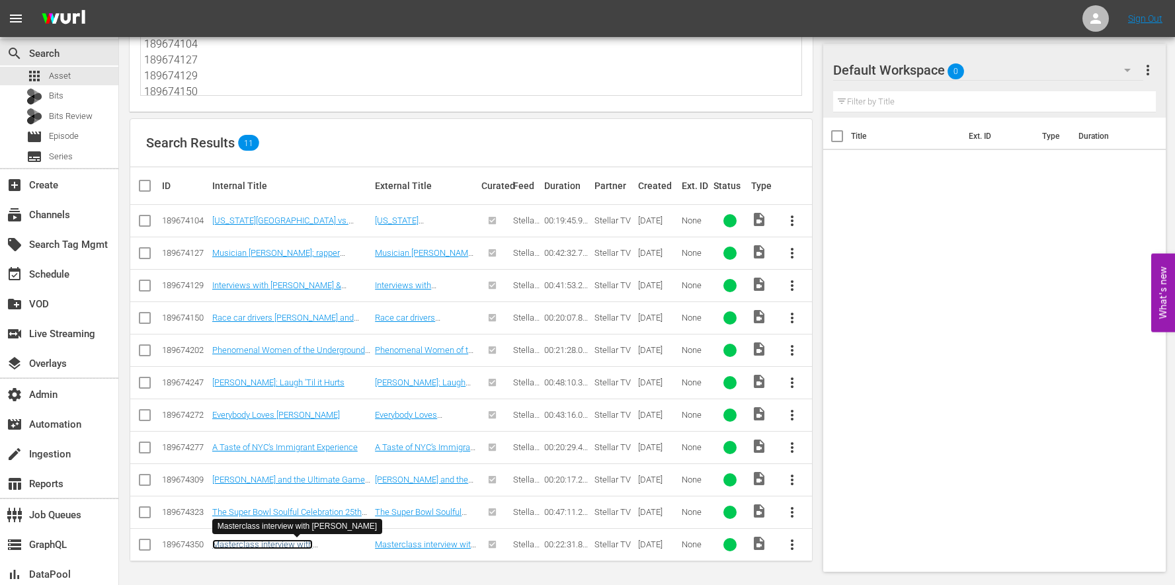
click at [276, 542] on link "Masterclass interview with Kasi Lemmons" at bounding box center [262, 550] width 101 height 20
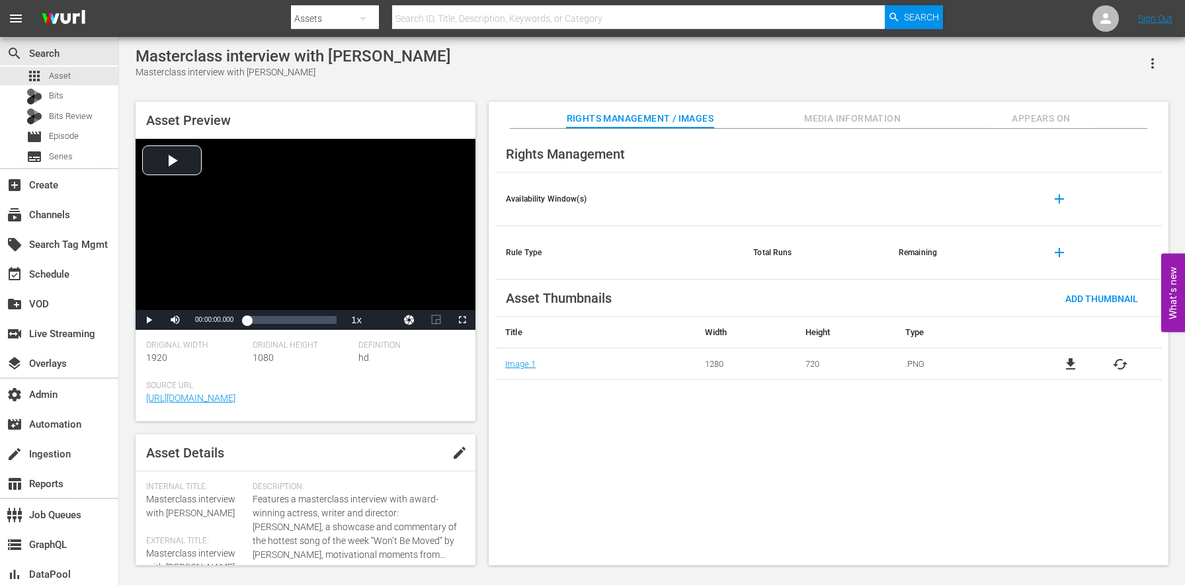
click at [907, 108] on div "Rights Management / Images Media Information Appears On" at bounding box center [829, 115] width 614 height 26
click at [871, 118] on span "Media Information" at bounding box center [852, 118] width 99 height 17
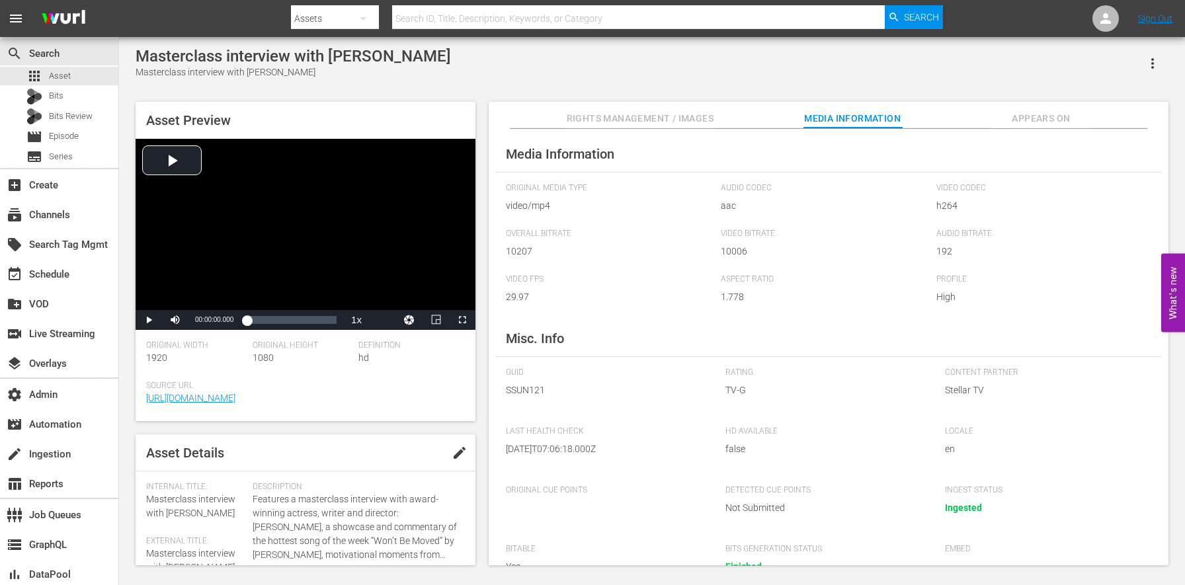
scroll to position [30, 0]
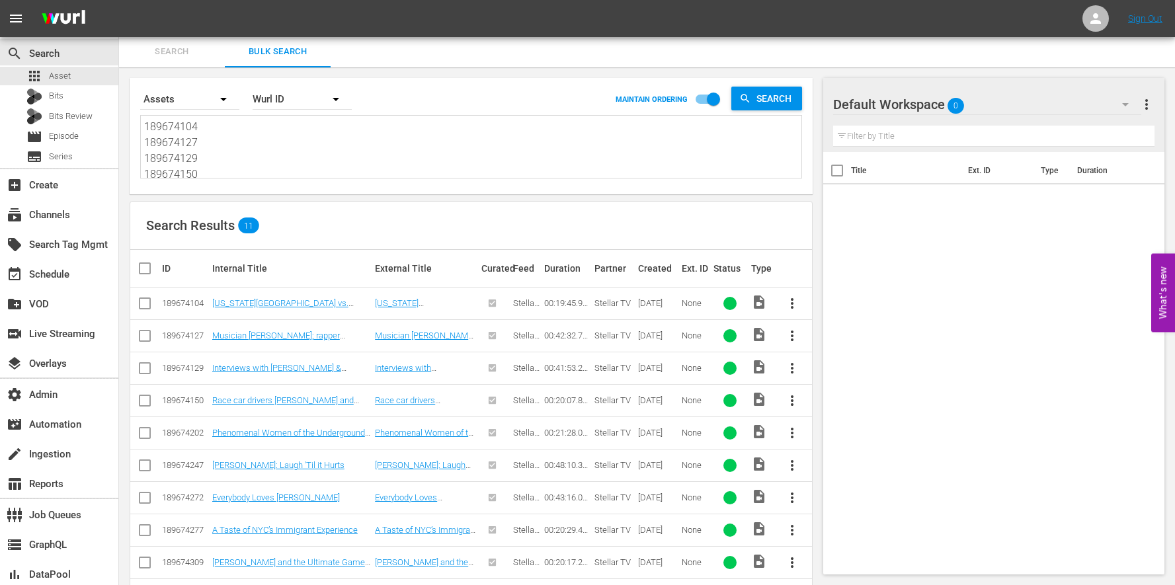
scroll to position [84, 0]
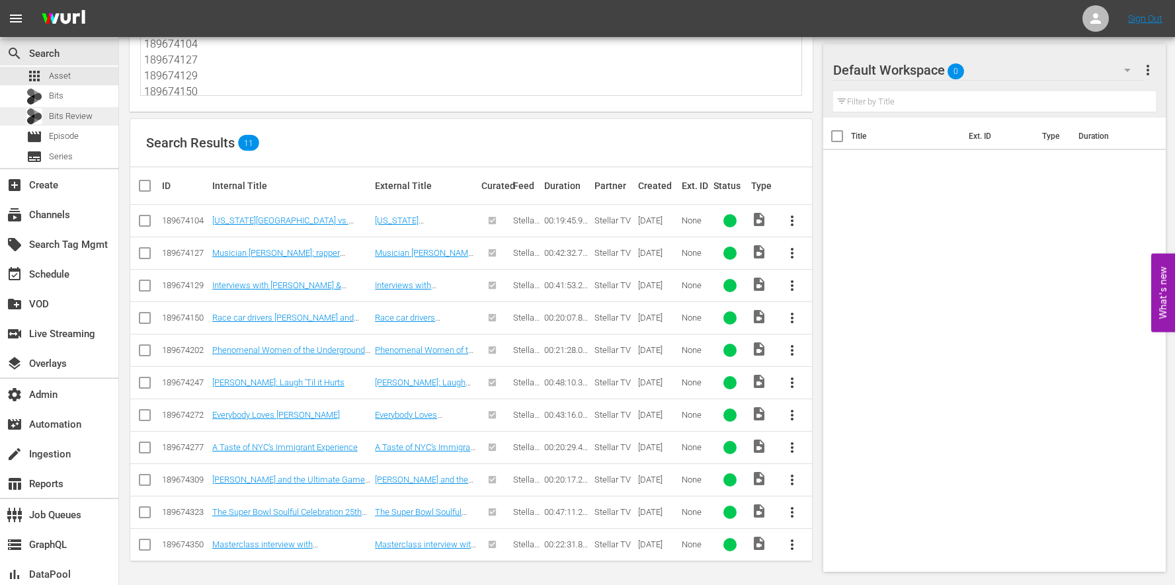
click at [105, 120] on div "Bits Review" at bounding box center [59, 116] width 118 height 19
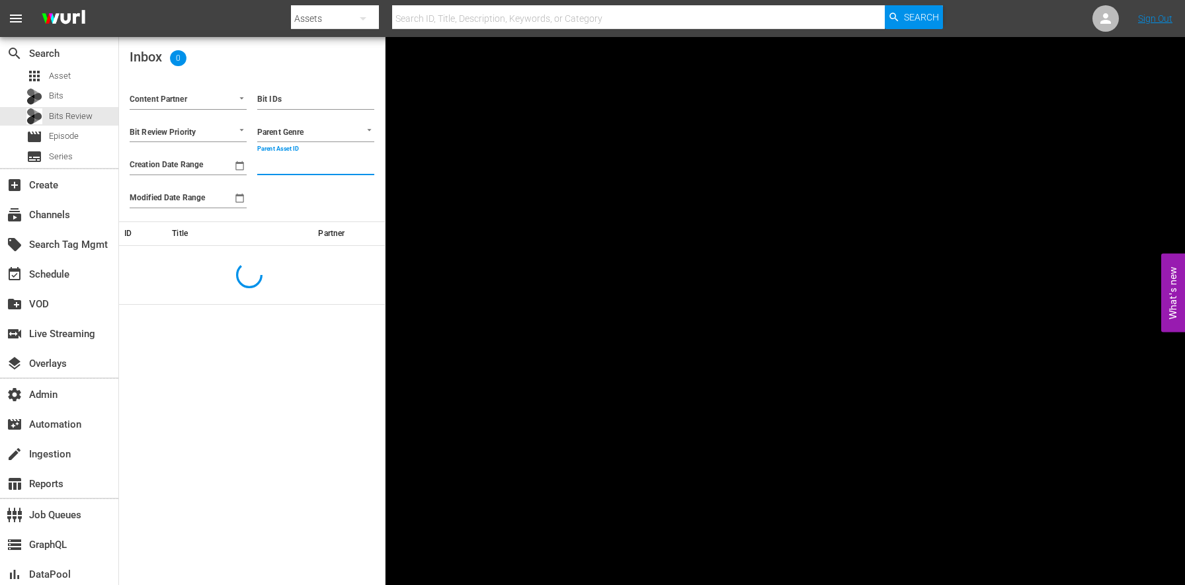
click at [314, 165] on input "Parent Asset ID" at bounding box center [315, 165] width 117 height 20
paste input "189674127"
type input "189674127"
